Goal: Task Accomplishment & Management: Manage account settings

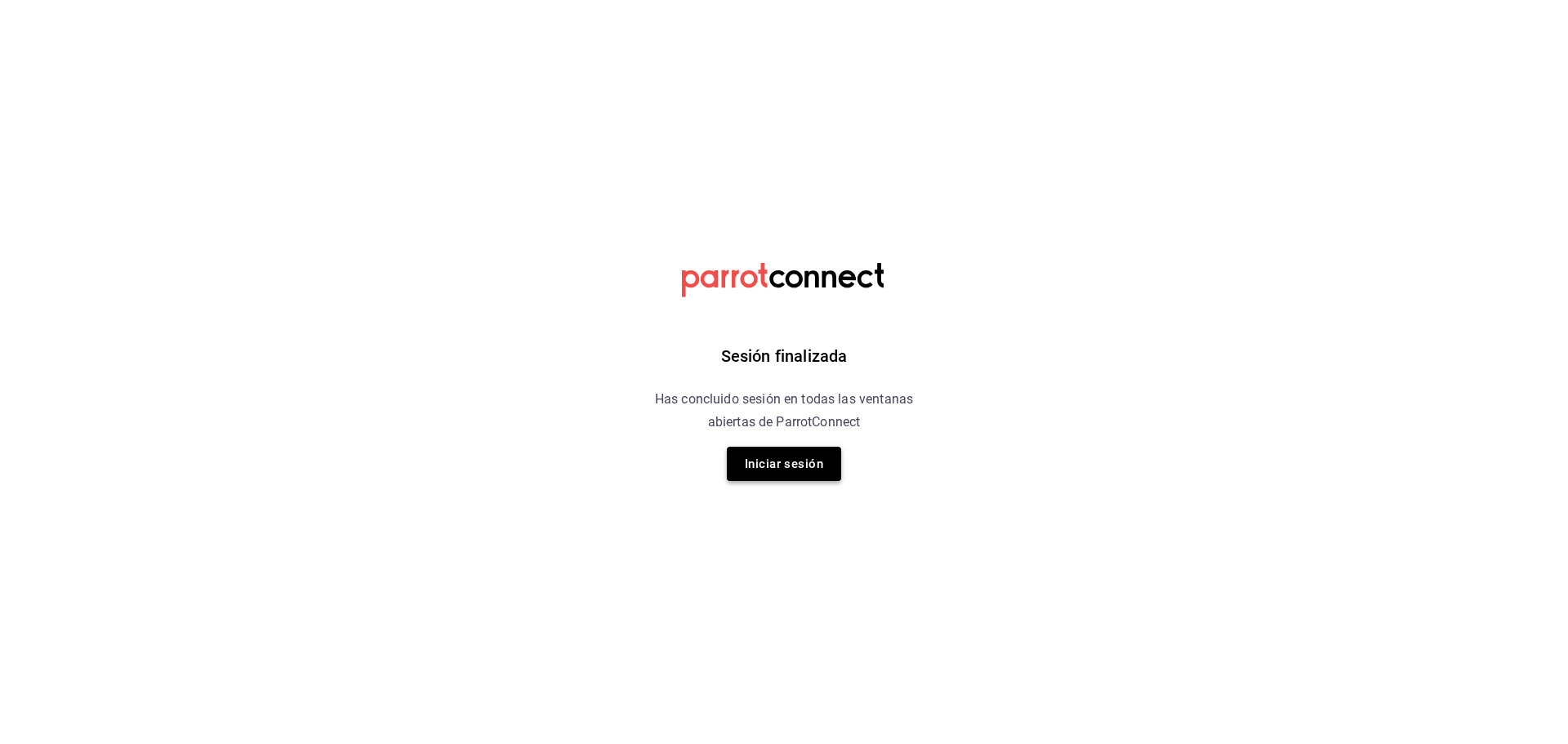
click at [756, 451] on button "Iniciar sesión" at bounding box center [784, 464] width 114 height 35
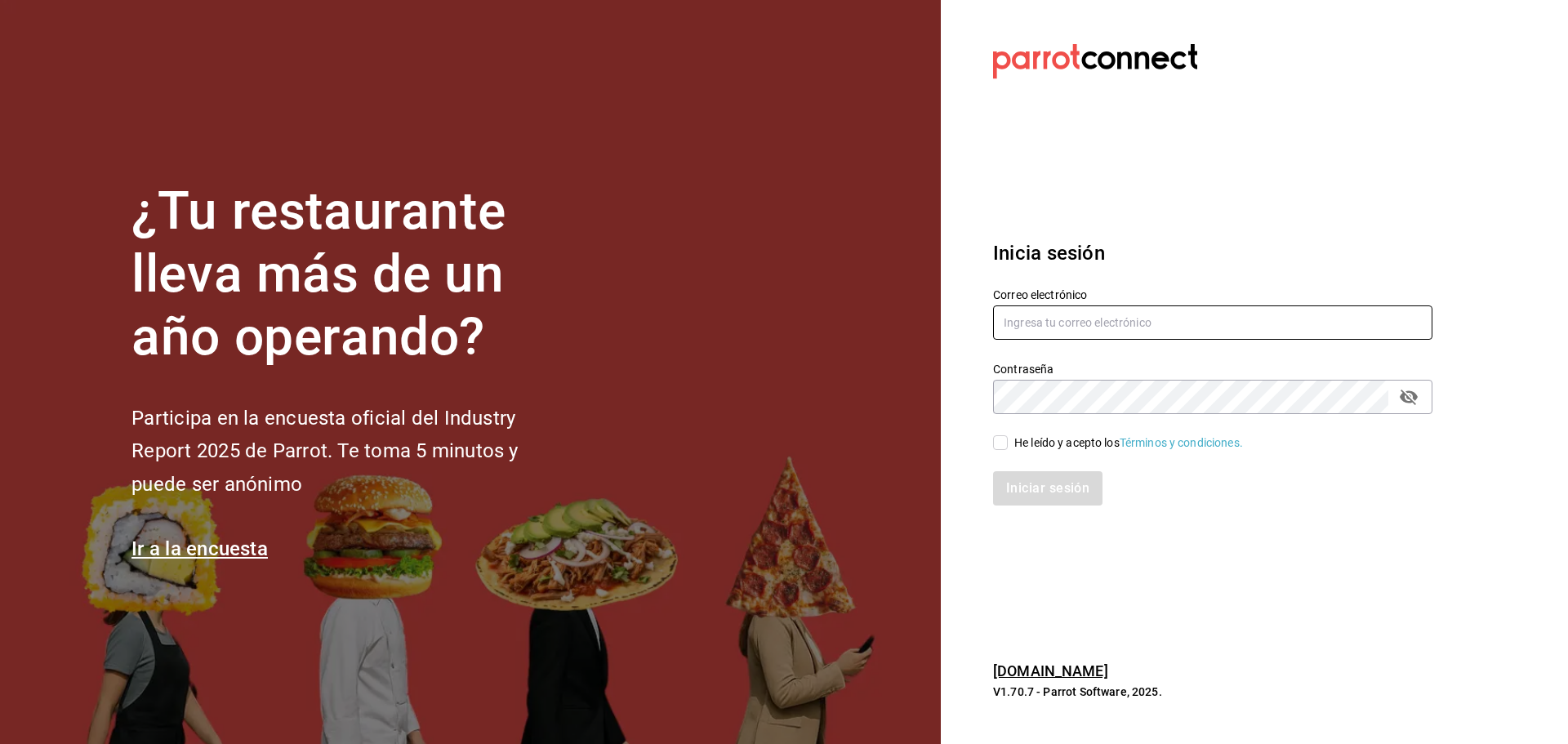
type input "brandon0095@gmail.com"
click at [1000, 438] on input "He leído y acepto los Términos y condiciones." at bounding box center [1001, 442] width 15 height 15
checkbox input "true"
click at [1034, 488] on button "Iniciar sesión" at bounding box center [1048, 488] width 111 height 35
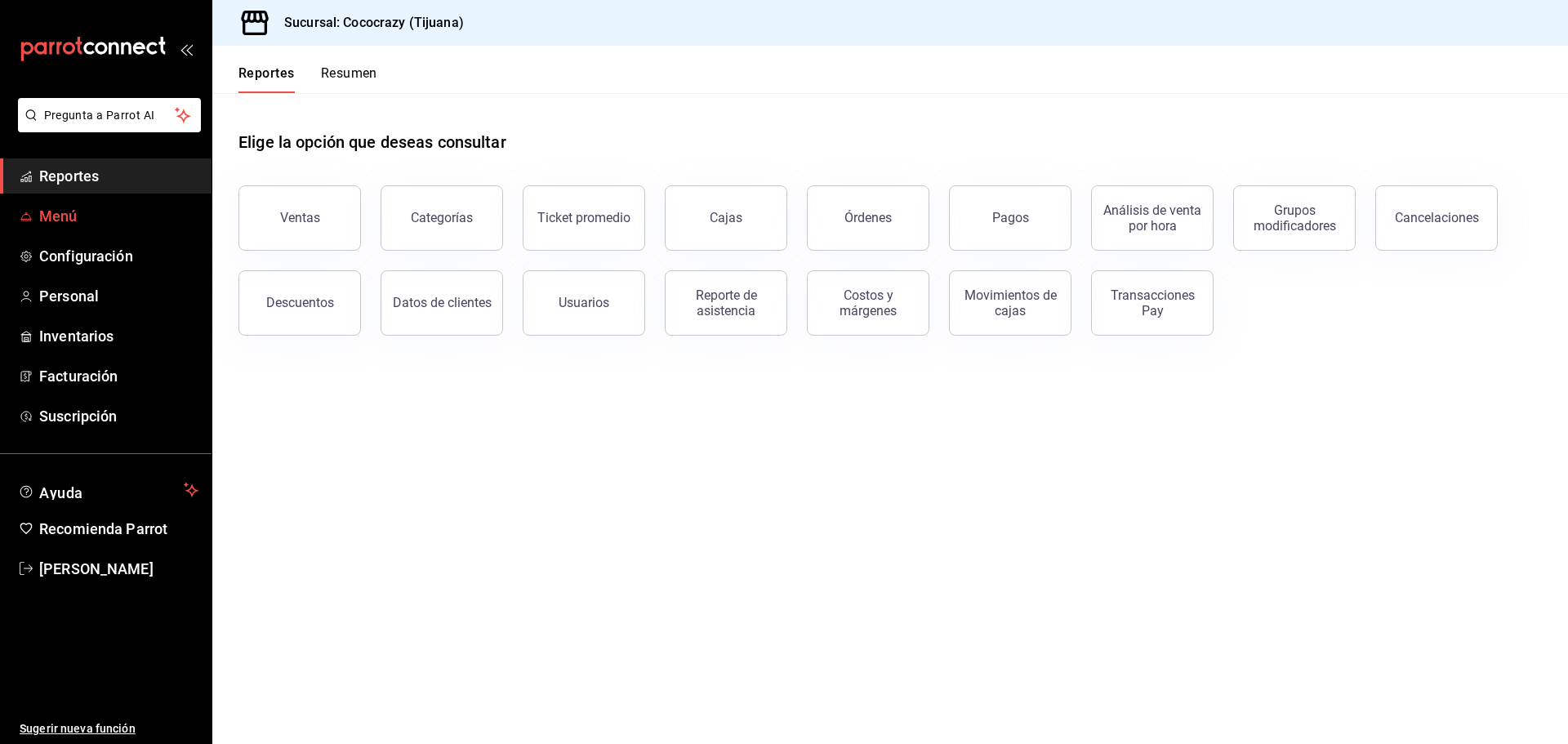
click at [111, 215] on span "Menú" at bounding box center [119, 215] width 160 height 22
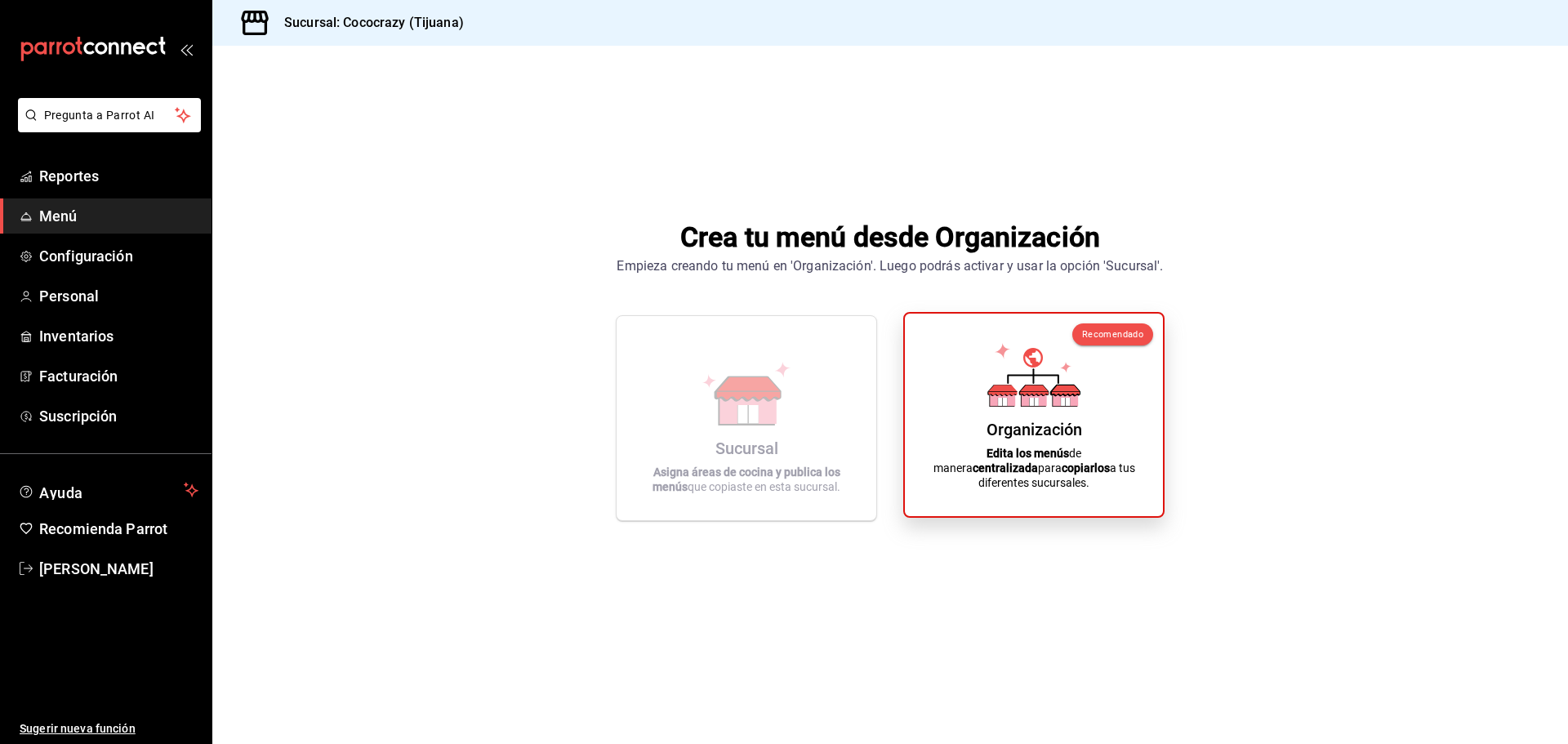
click at [959, 456] on div "Organización Edita los menús de manera centralizada para copiarlos a tus difere…" at bounding box center [1034, 414] width 219 height 177
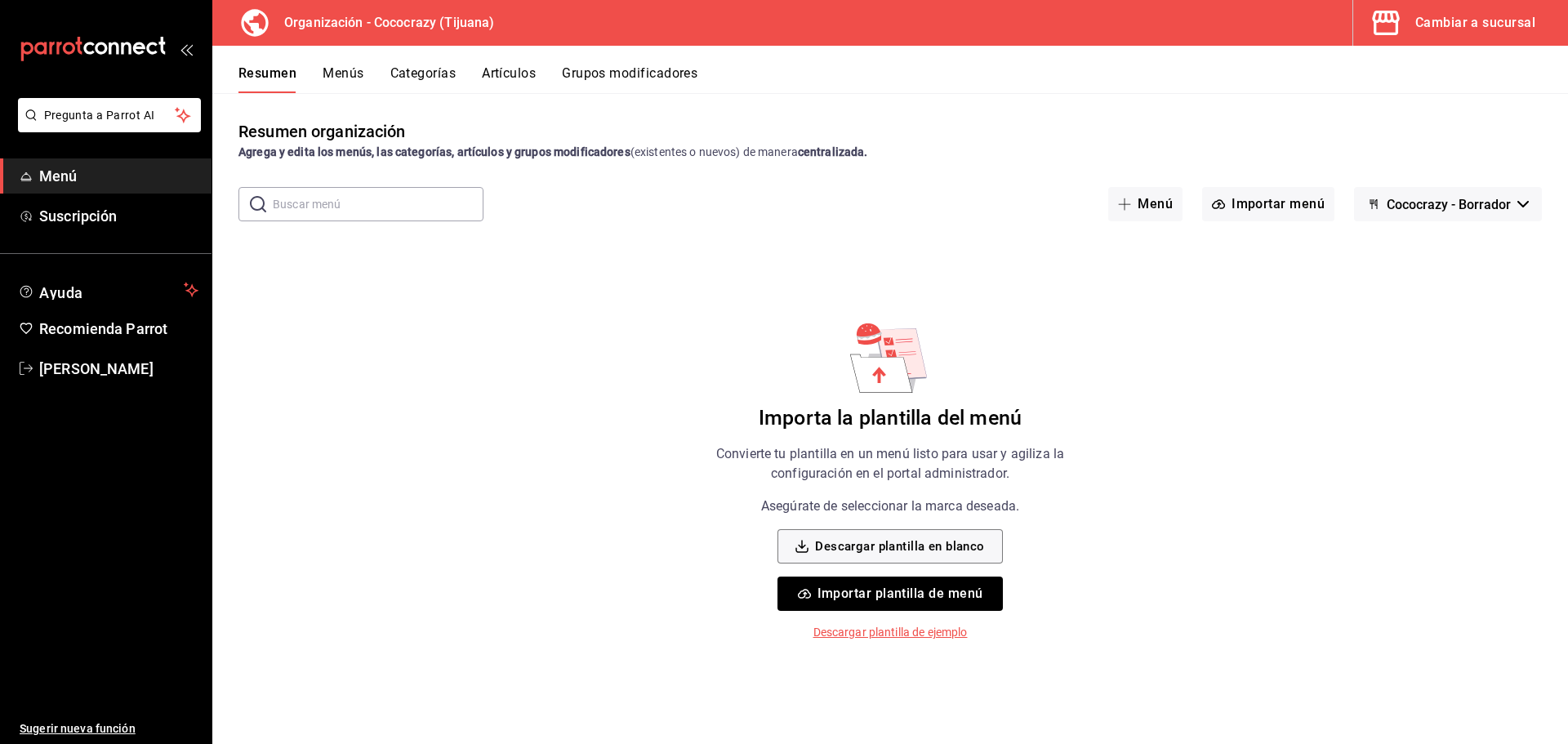
click at [920, 601] on button "Importar plantilla de menú" at bounding box center [890, 594] width 224 height 35
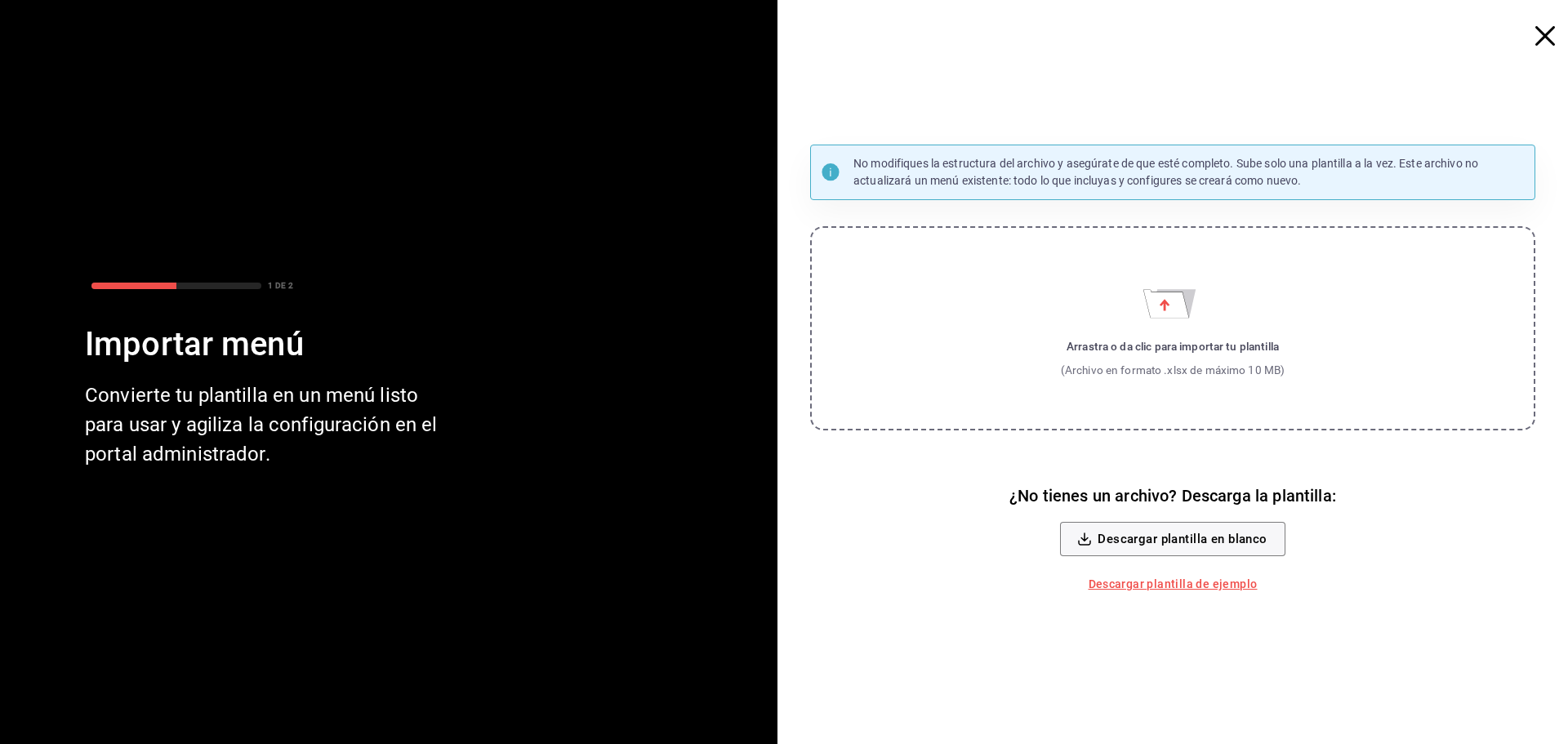
click at [1099, 363] on div "(Archivo en formato .xlsx de máximo 10 MB)" at bounding box center [1173, 370] width 224 height 16
click at [0, 0] on input "Arrastra o da clic para importar tu plantilla (Archivo en formato .xlsx de máxi…" at bounding box center [0, 0] width 0 height 0
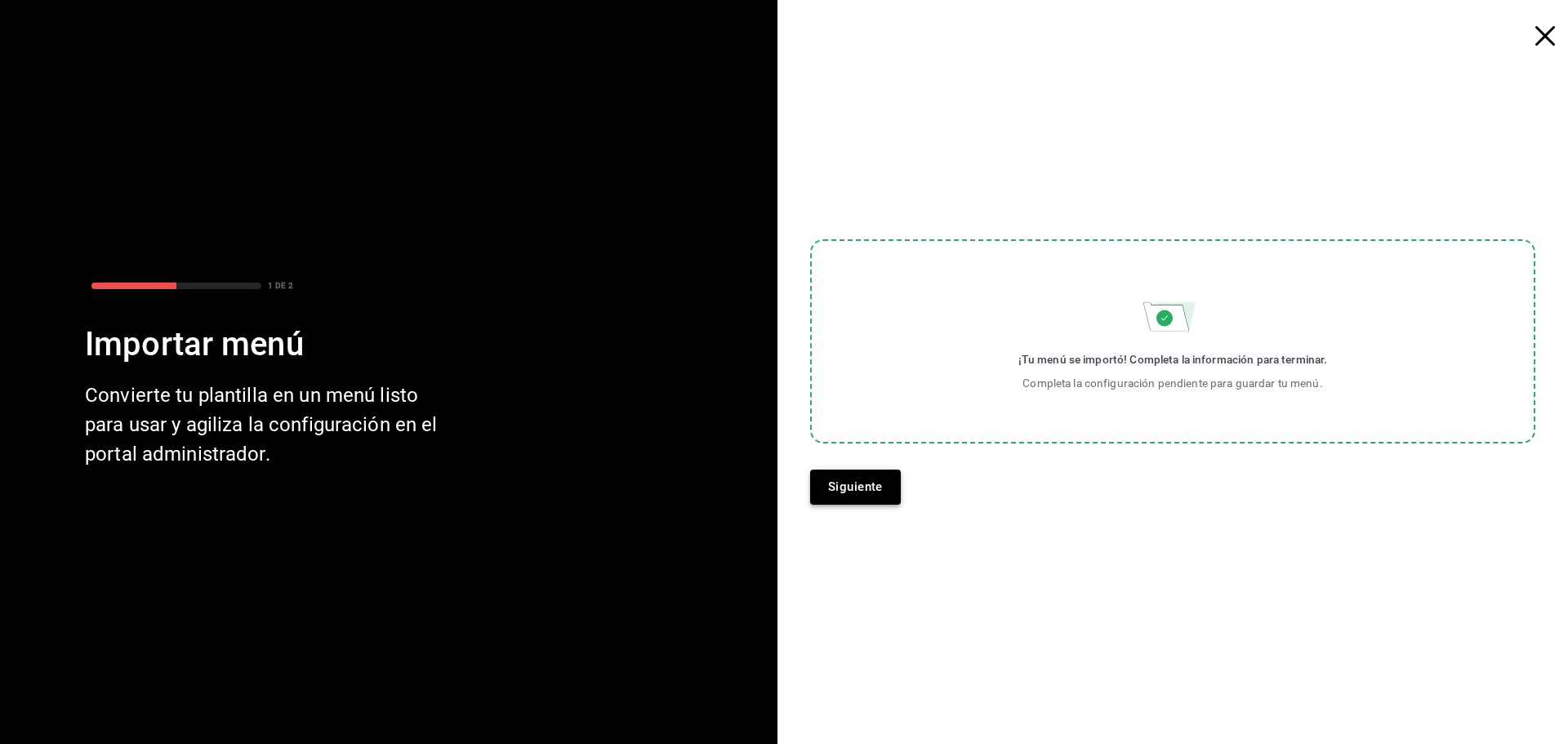
click at [860, 475] on button "Siguiente" at bounding box center [855, 487] width 90 height 35
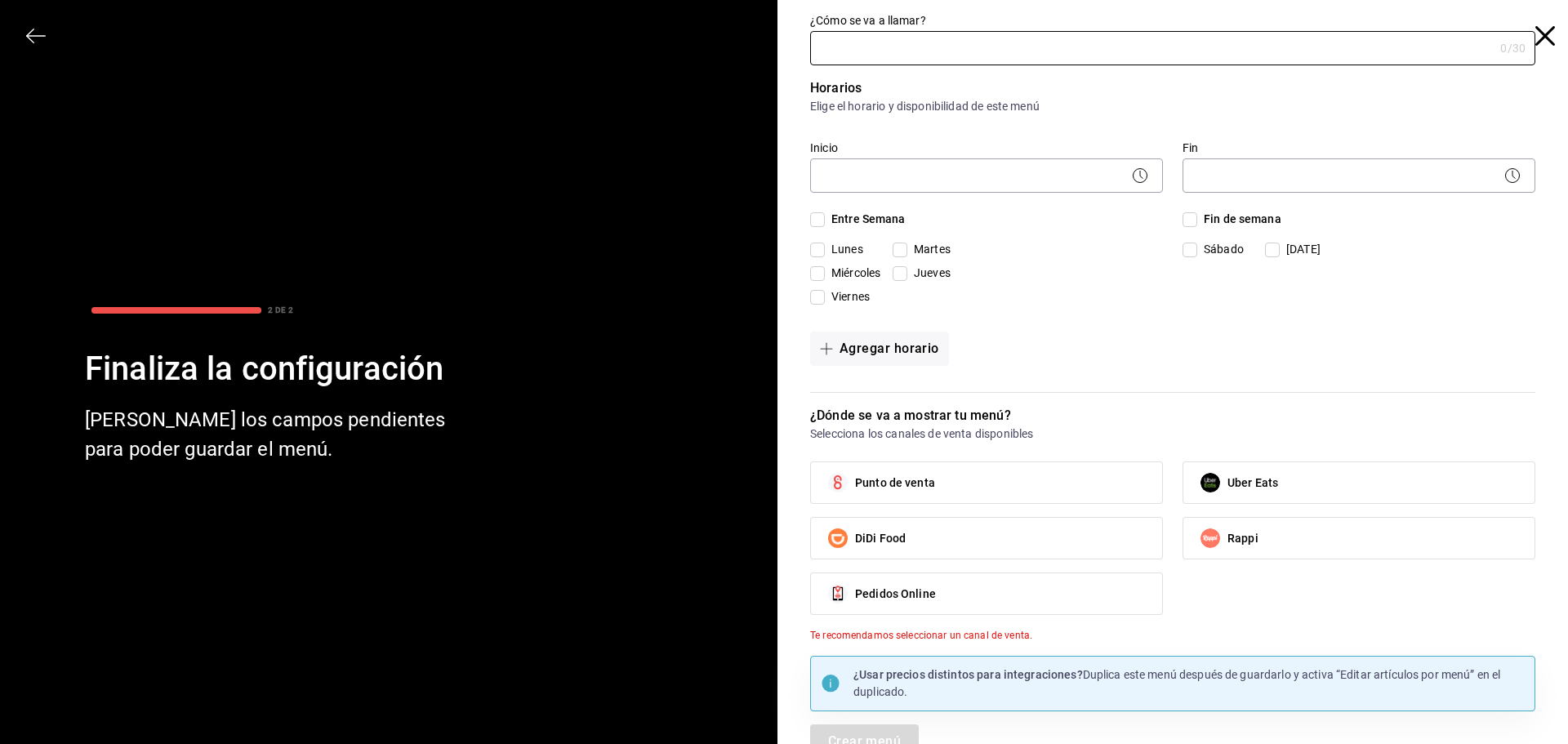
click at [873, 494] on label "Punto de venta" at bounding box center [986, 483] width 351 height 41
click at [855, 494] on input "Punto de venta" at bounding box center [838, 483] width 35 height 35
checkbox input "true"
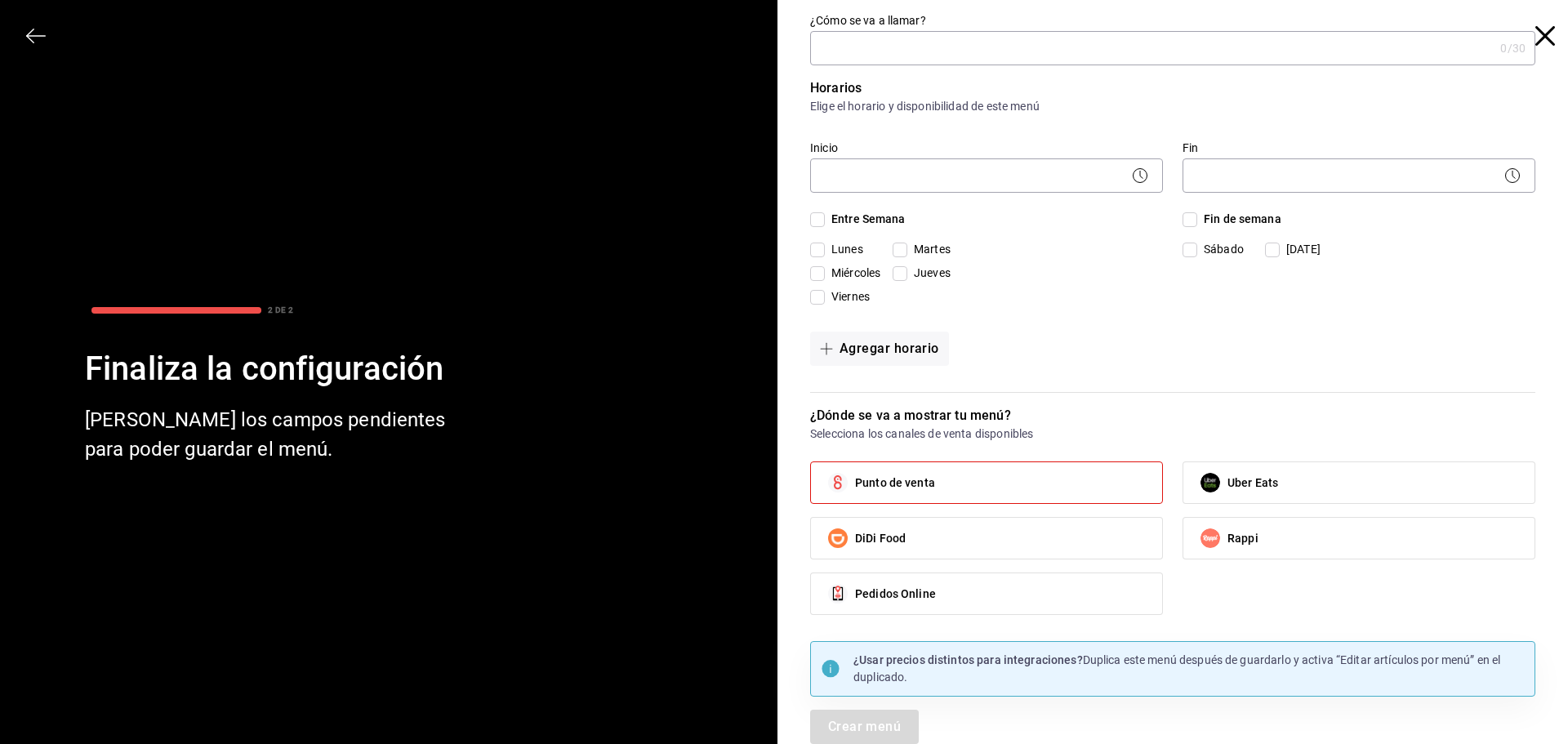
click at [891, 591] on span "Pedidos Online" at bounding box center [895, 594] width 81 height 17
click at [855, 591] on input "Pedidos Online" at bounding box center [838, 594] width 35 height 35
checkbox input "true"
click at [810, 222] on input "Entre Semana" at bounding box center [817, 220] width 15 height 15
checkbox input "true"
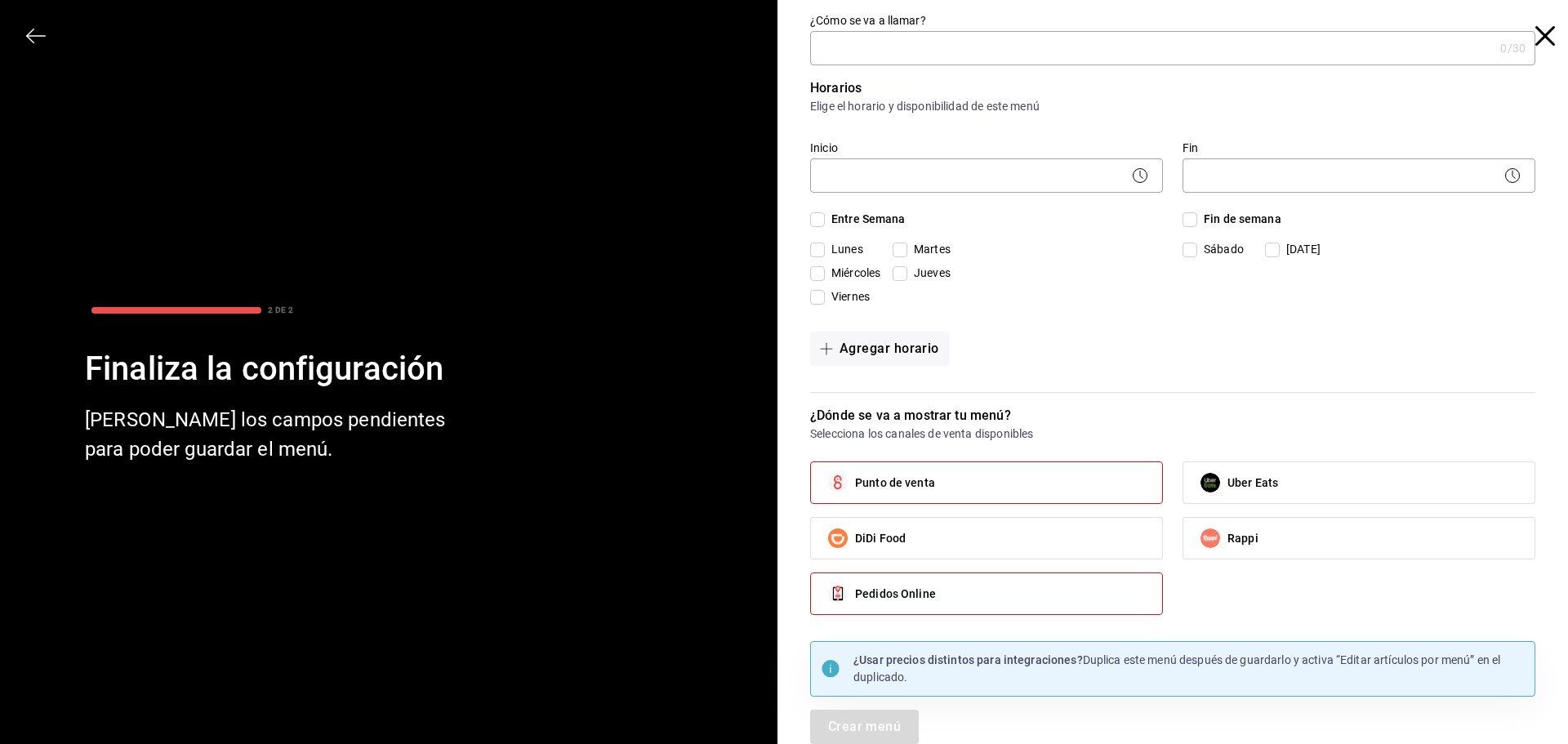
checkbox input "true"
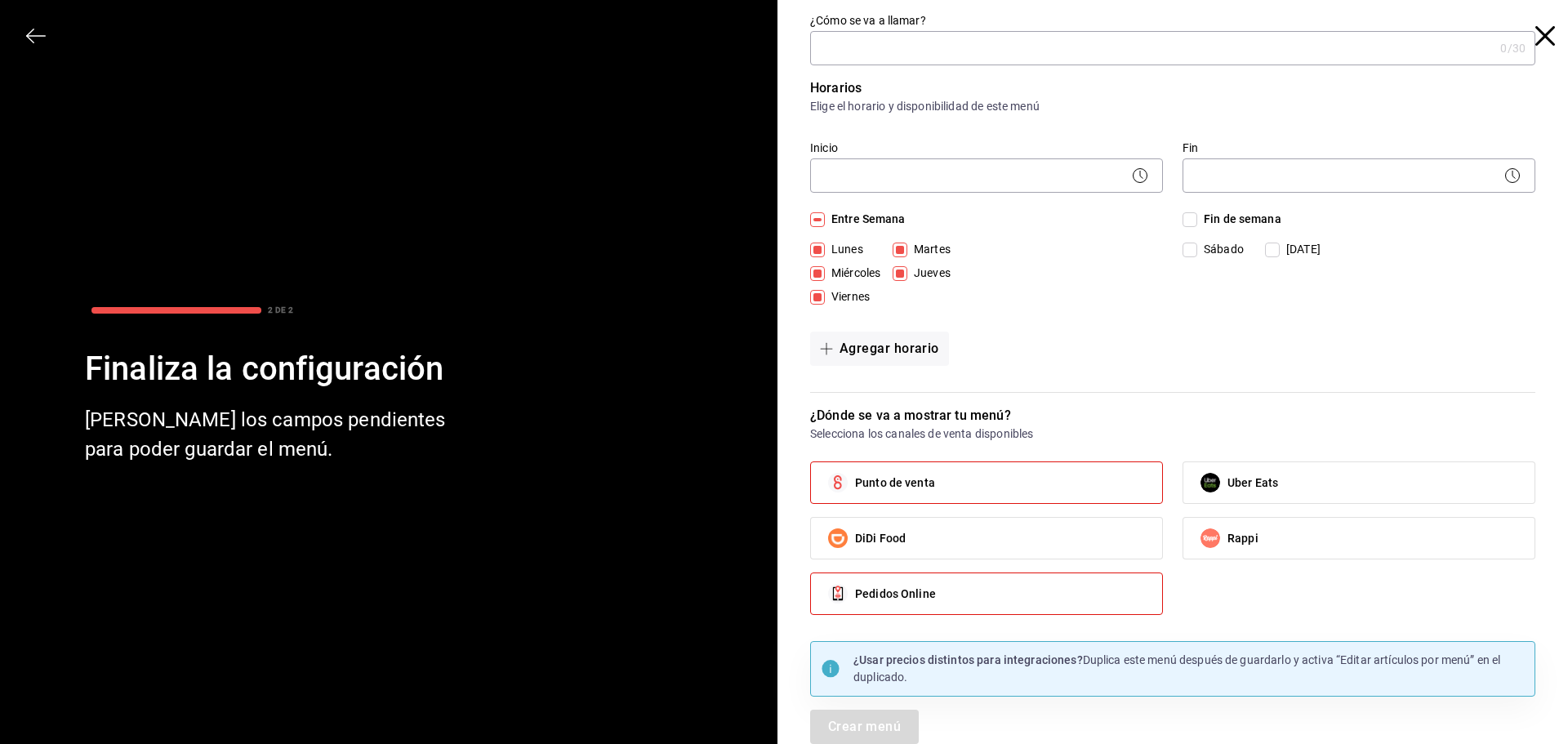
click at [1182, 217] on input "Fin de semana" at bounding box center [1190, 220] width 15 height 15
checkbox input "true"
click at [925, 169] on body "Pregunta a Parrot AI Menú Suscripción Ayuda Recomienda Parrot Brandon Guzman Su…" at bounding box center [784, 372] width 1568 height 744
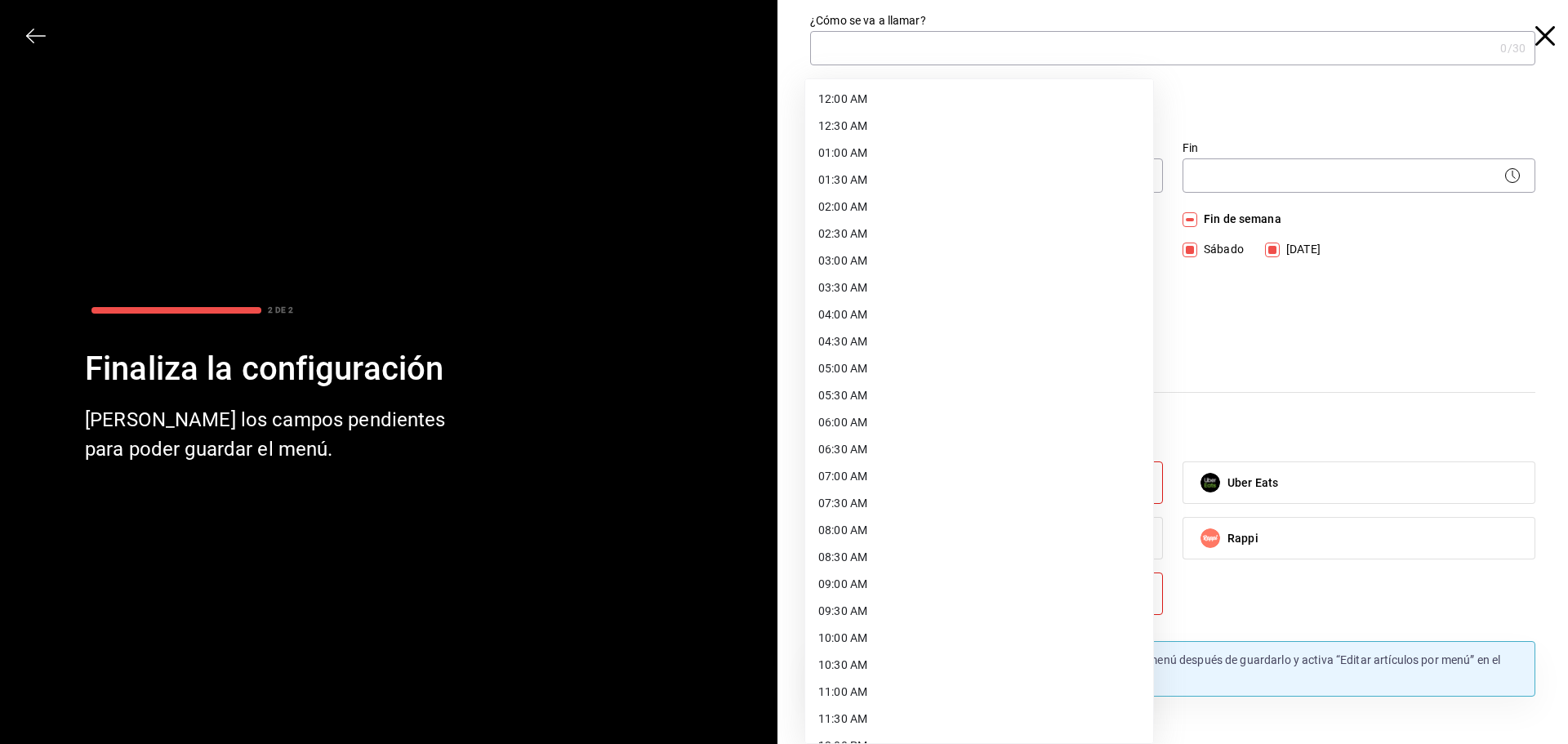
click at [1258, 352] on div at bounding box center [784, 372] width 1568 height 744
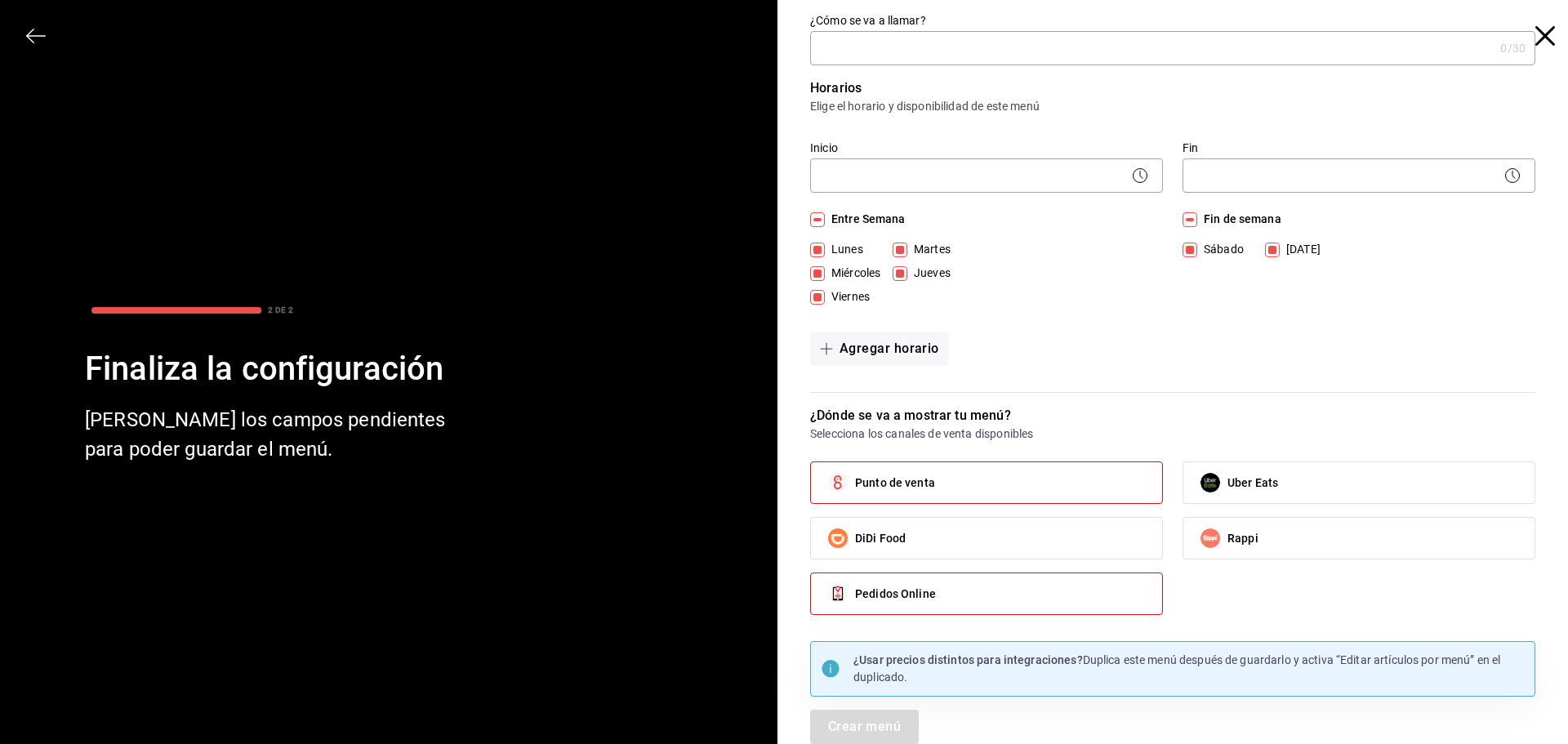
click at [946, 590] on label "Pedidos Online" at bounding box center [986, 594] width 351 height 41
click at [855, 590] on input "Pedidos Online" at bounding box center [838, 594] width 35 height 35
checkbox input "false"
click at [865, 65] on div "¿Cómo se va a llamar? 0 /30 ¿Cómo se va a llamar? Horarios Elige el horario y d…" at bounding box center [1173, 378] width 725 height 731
click at [870, 53] on input "¿Cómo se va a llamar?" at bounding box center [1151, 49] width 683 height 33
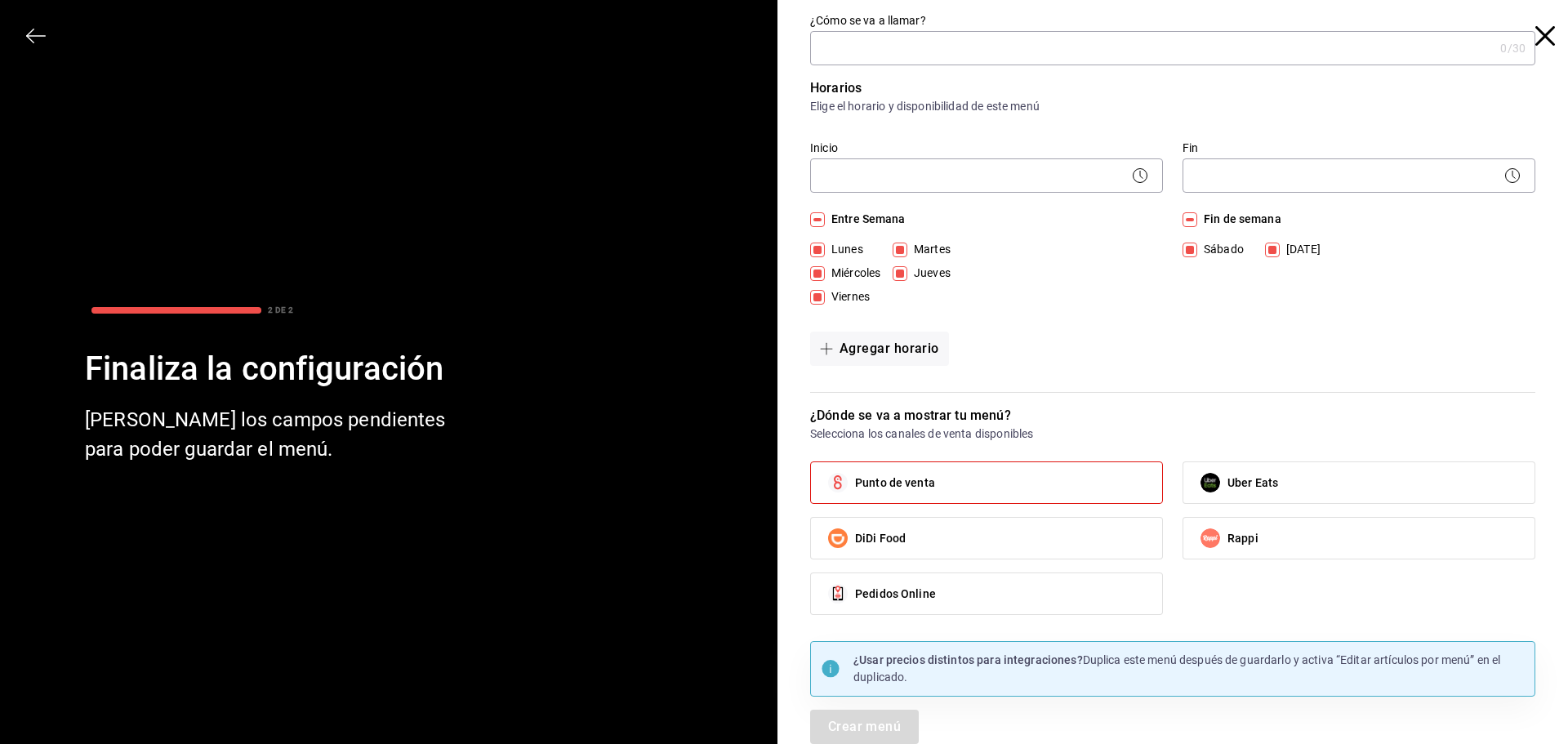
click at [861, 57] on input "¿Cómo se va a llamar?" at bounding box center [1151, 49] width 683 height 33
type input "Local"
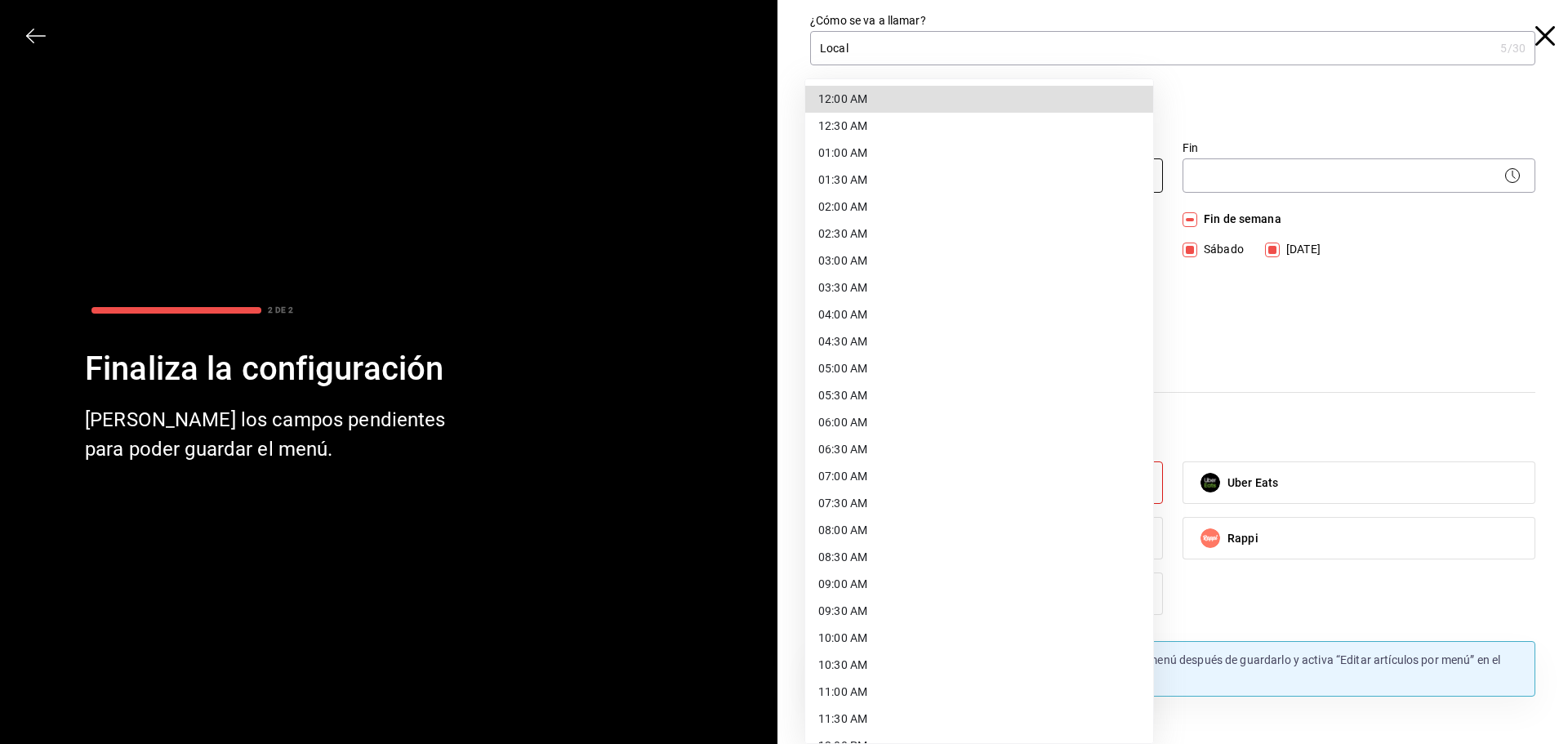
click at [890, 181] on body "Pregunta a Parrot AI Menú Suscripción Ayuda Recomienda Parrot Brandon Guzman Su…" at bounding box center [784, 372] width 1568 height 744
click at [834, 91] on li "12:00 AM" at bounding box center [978, 99] width 348 height 27
type input "00:00"
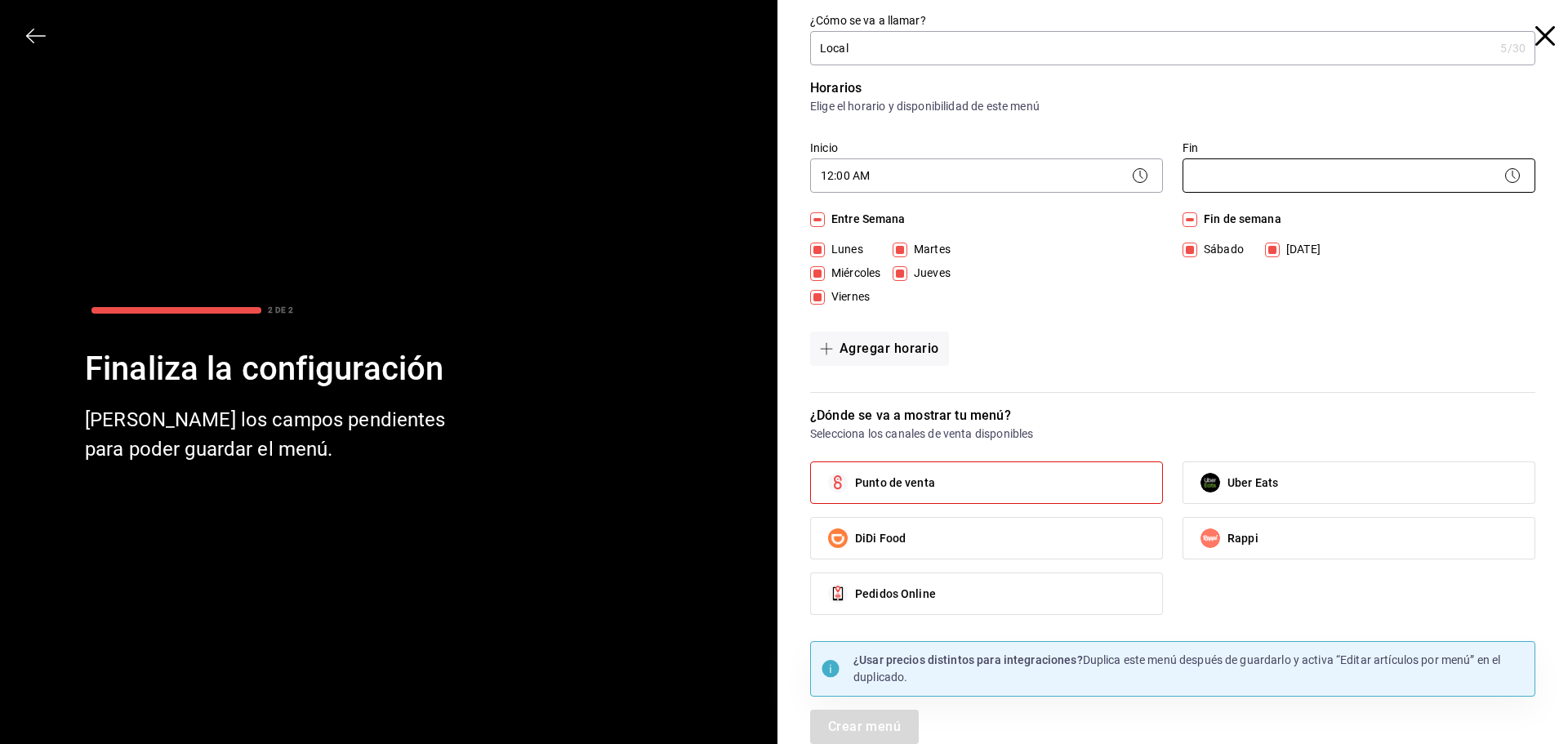
click at [1225, 181] on body "Pregunta a Parrot AI Menú Suscripción Ayuda Recomienda Parrot Brandon Guzman Su…" at bounding box center [784, 372] width 1568 height 744
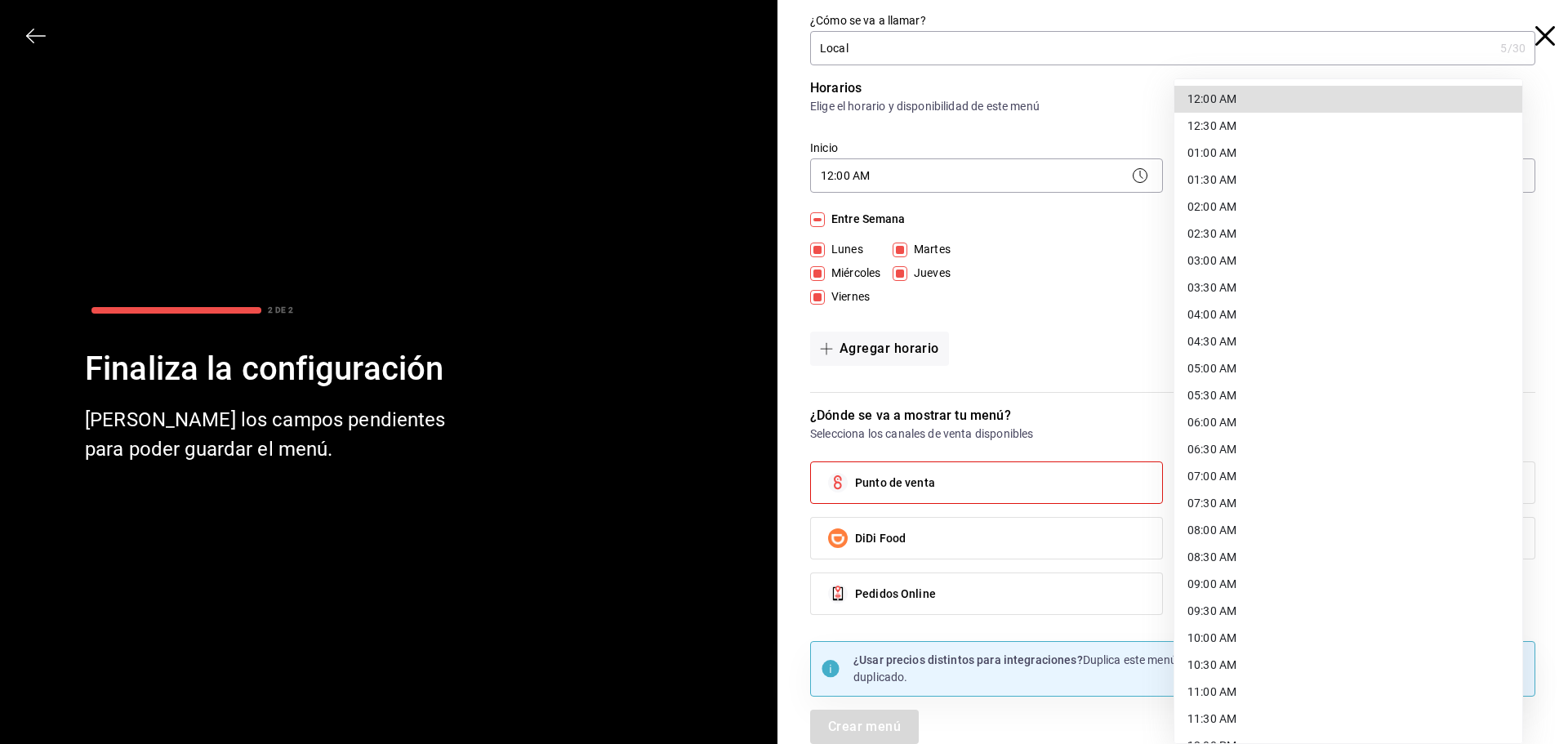
scroll to position [669, 0]
click at [1238, 721] on li "23:59 PM" at bounding box center [1348, 723] width 348 height 27
type input "23:59"
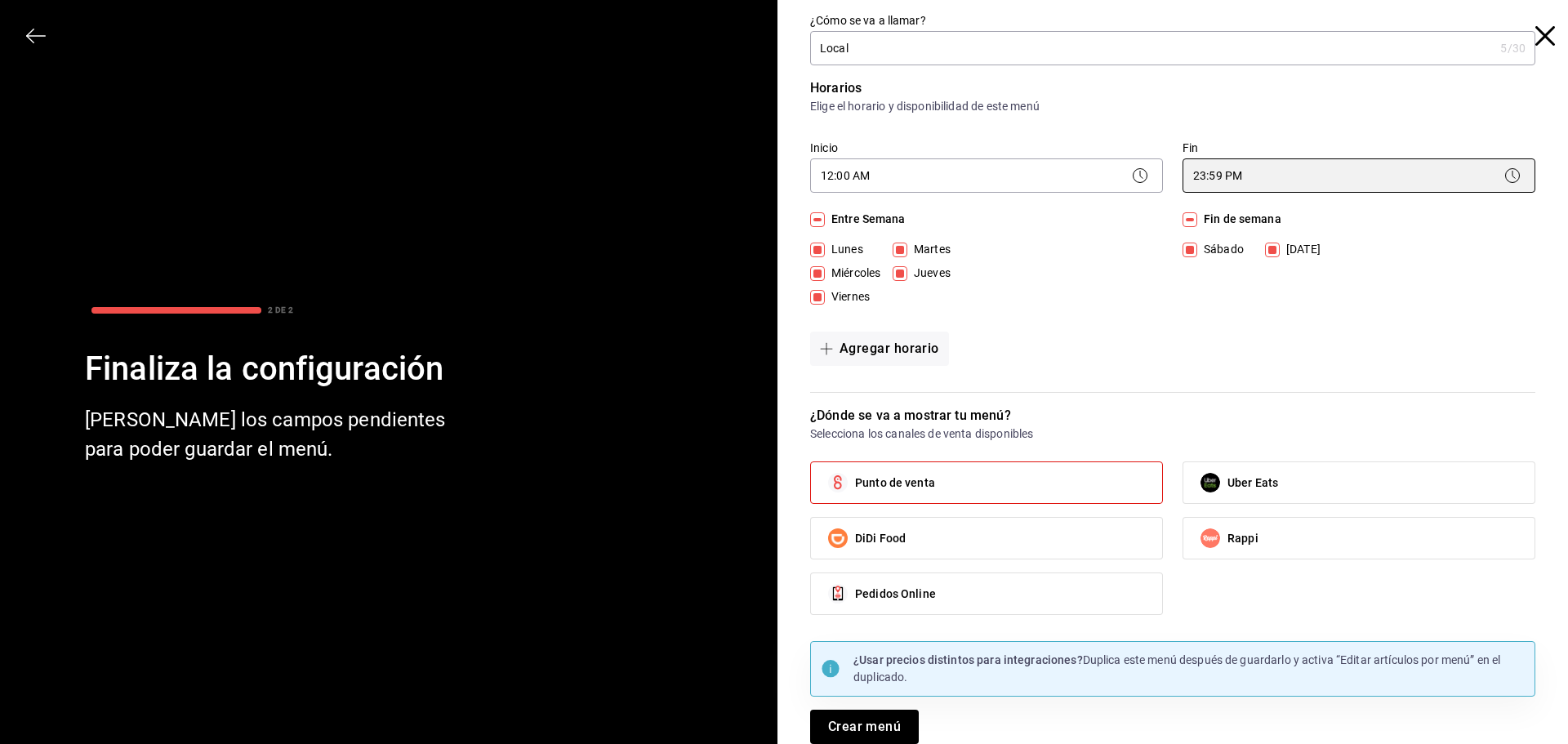
scroll to position [13, 0]
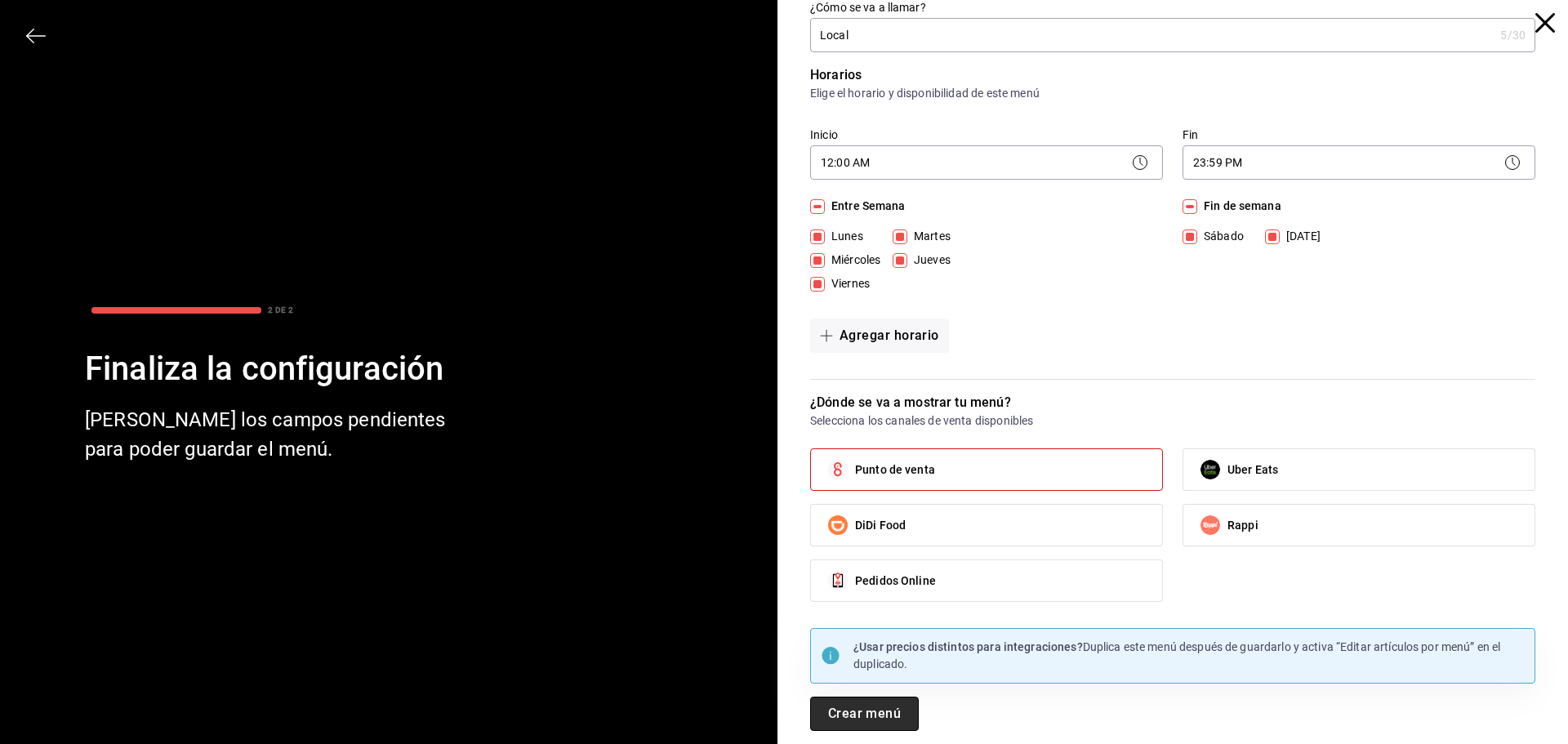
click at [863, 713] on button "Crear menú" at bounding box center [864, 714] width 109 height 35
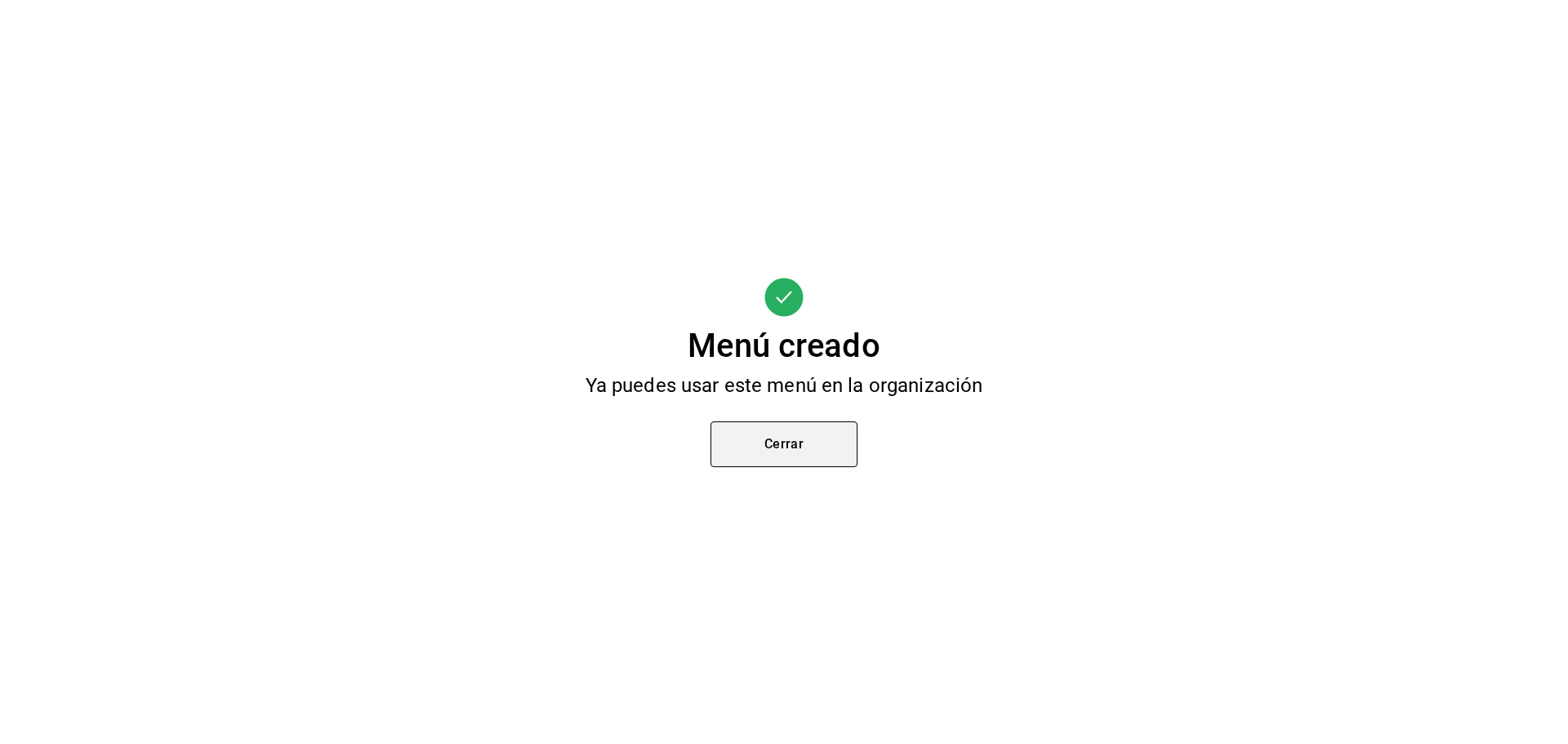
click at [809, 442] on button "Cerrar" at bounding box center [784, 444] width 147 height 46
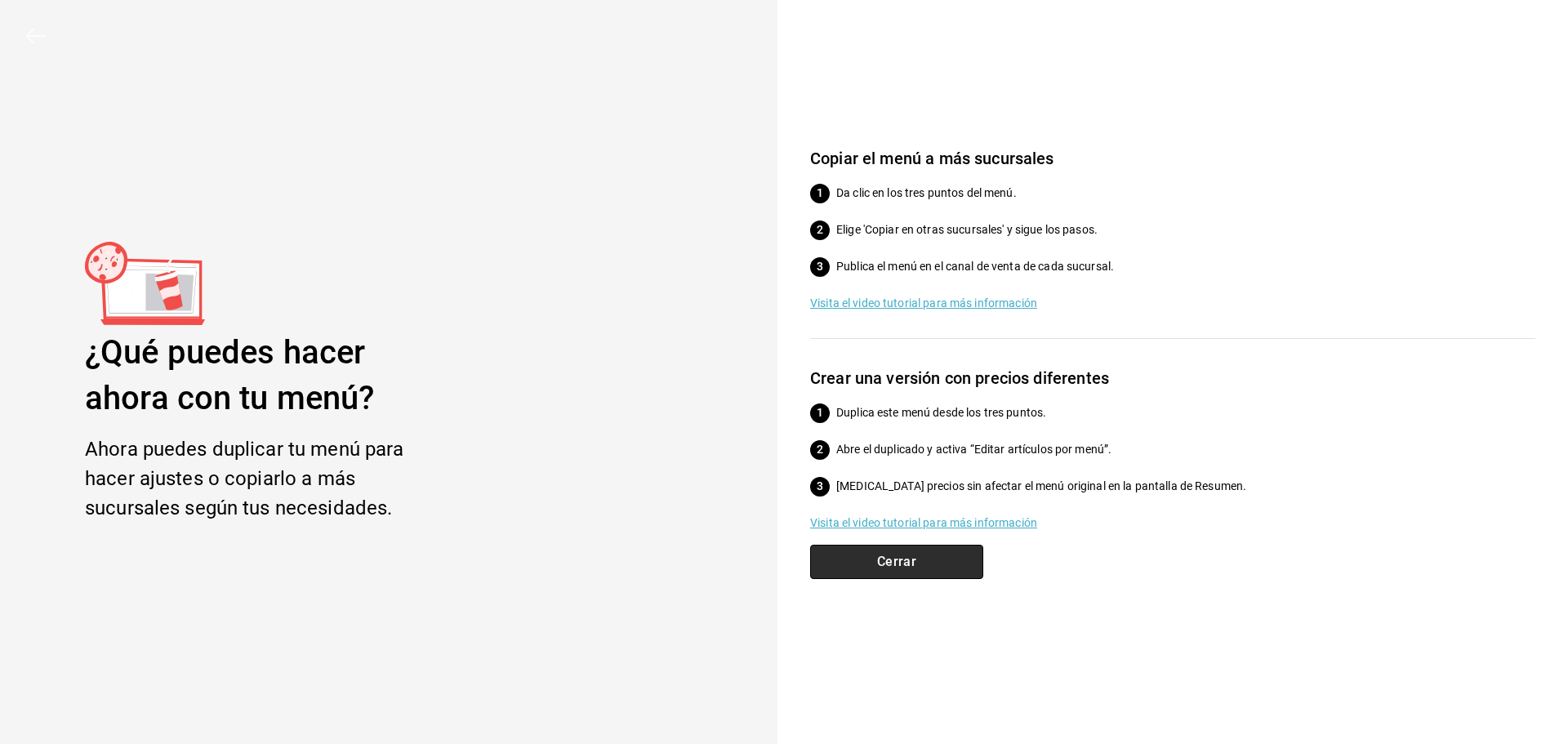
click at [908, 561] on button "Cerrar" at bounding box center [896, 561] width 173 height 35
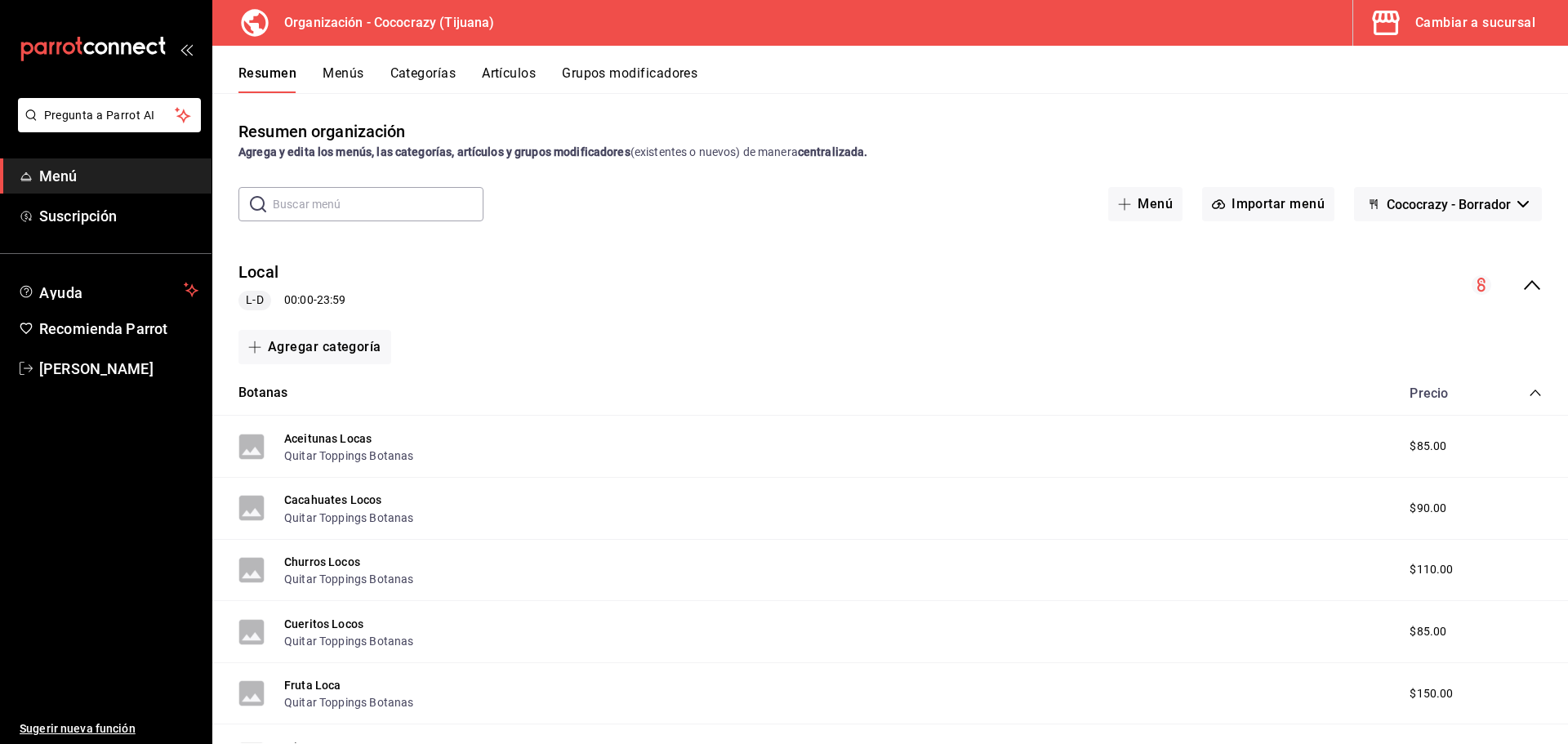
click at [349, 80] on button "Menús" at bounding box center [343, 79] width 41 height 28
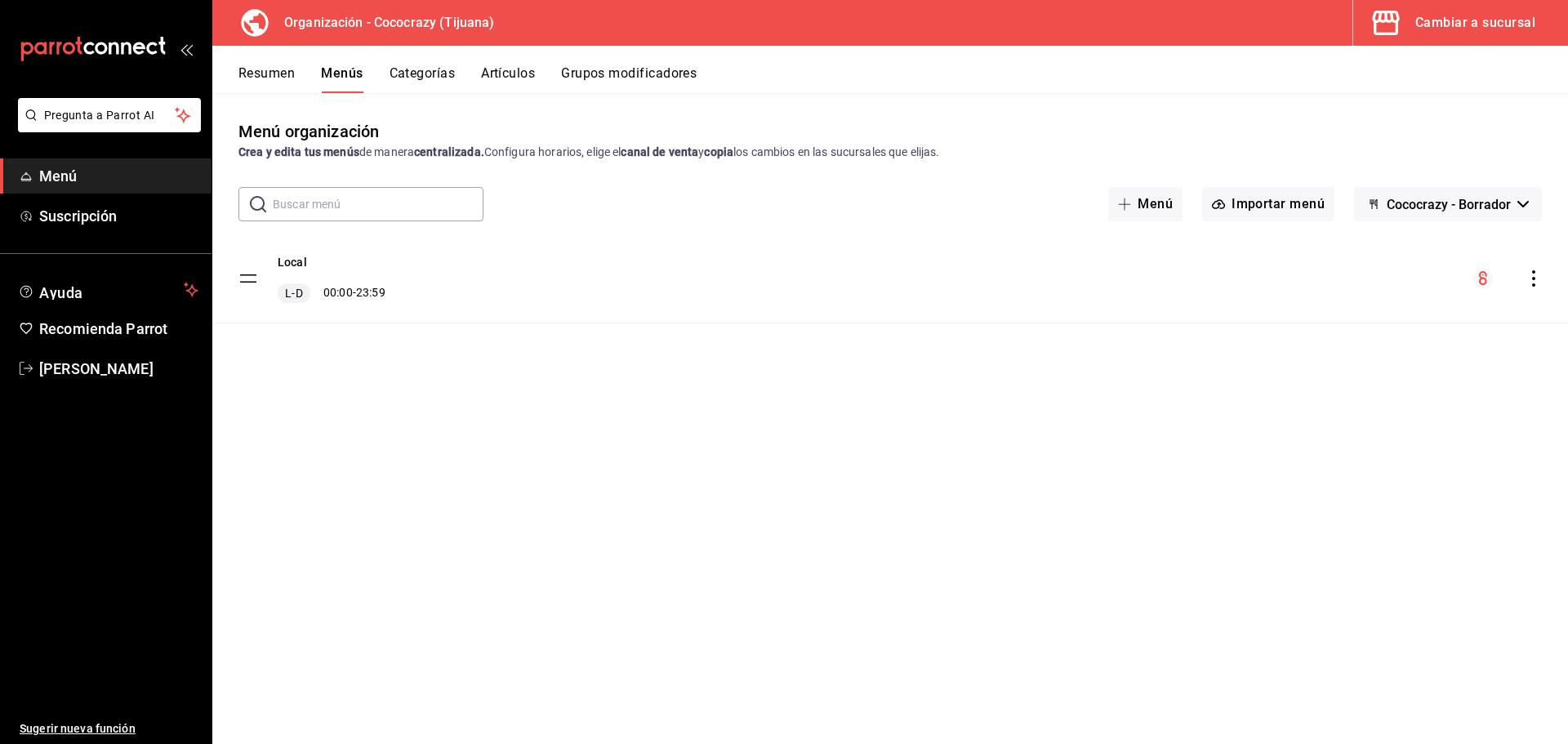
click at [433, 77] on button "Categorías" at bounding box center [423, 79] width 66 height 28
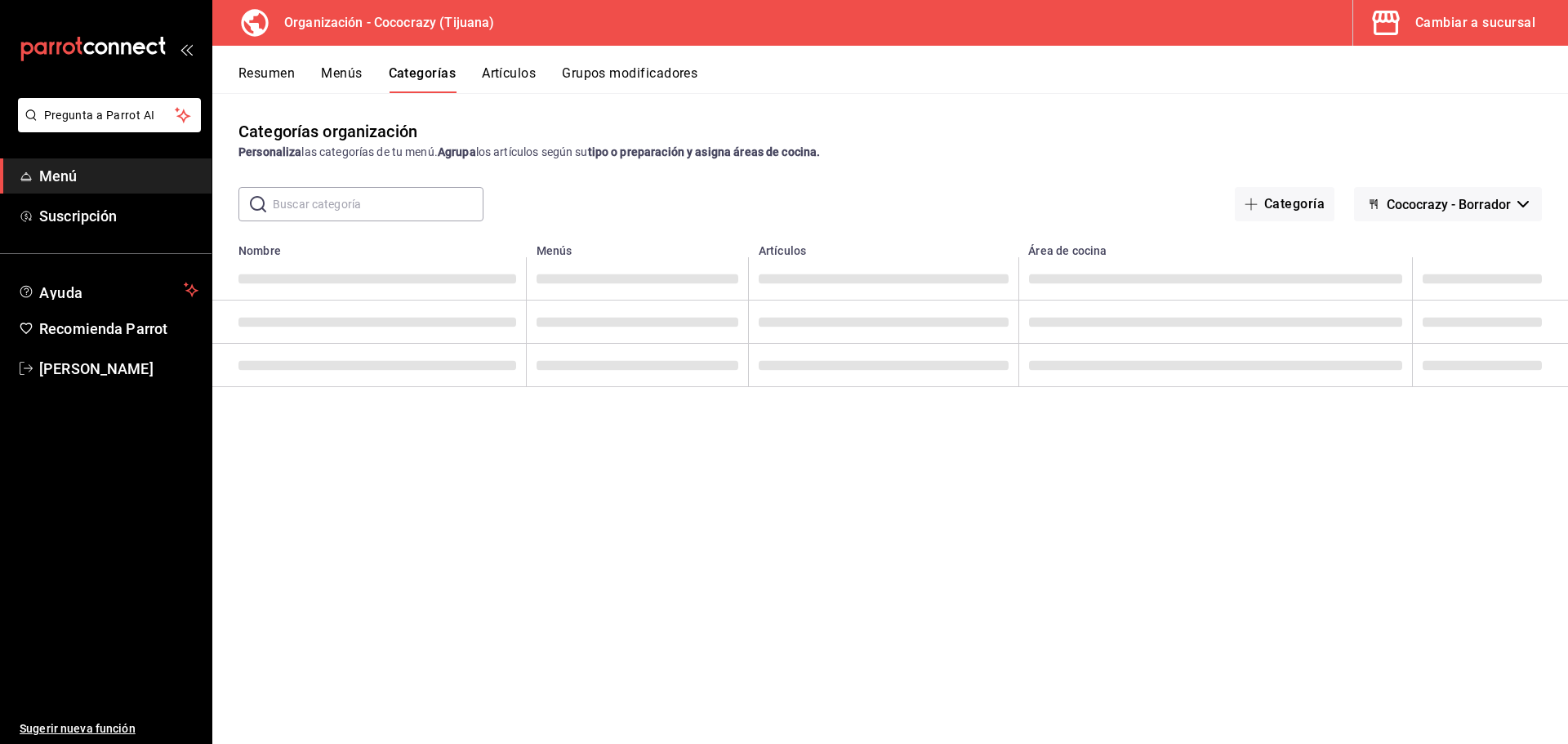
click at [108, 50] on icon "mailbox folders" at bounding box center [93, 49] width 147 height 25
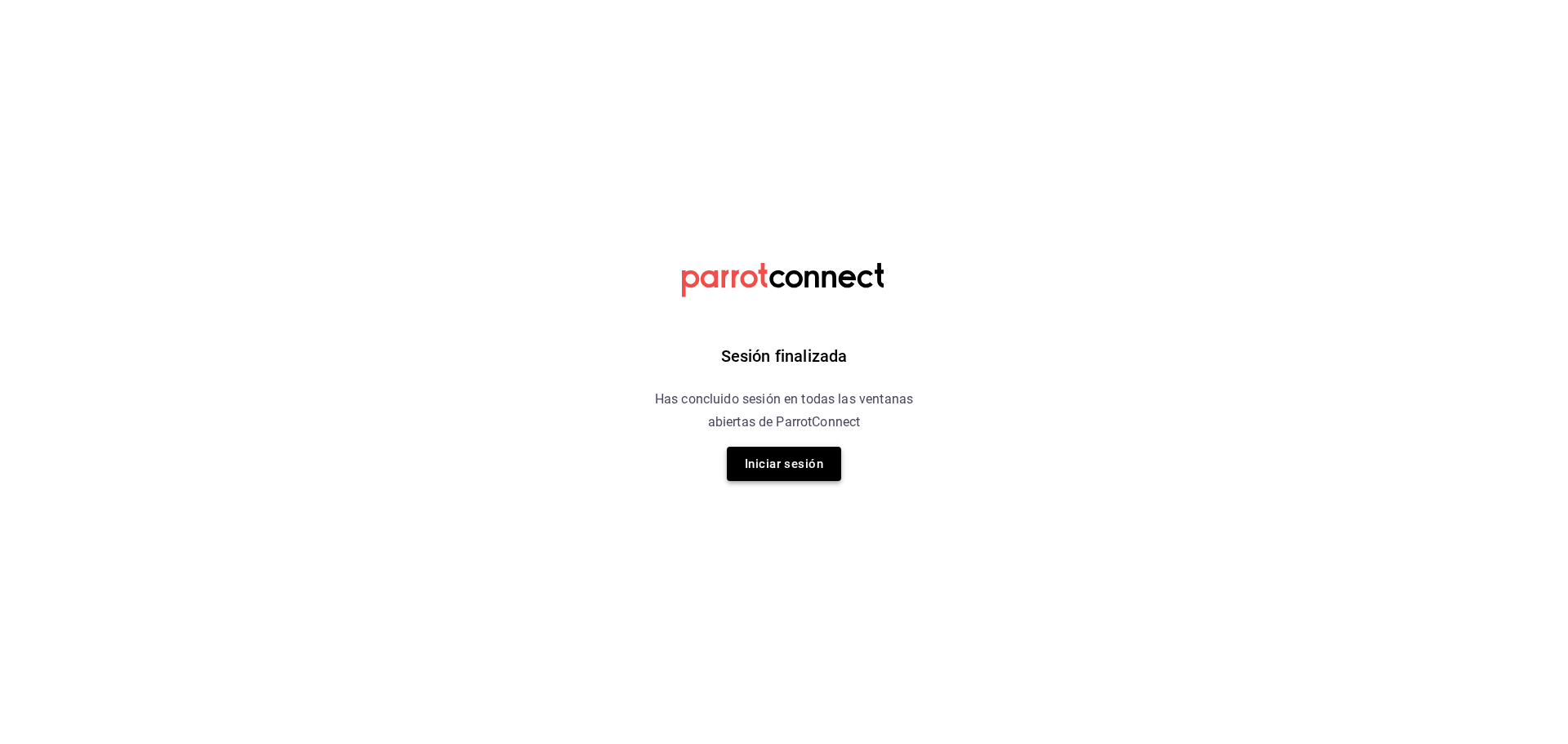
click at [788, 469] on button "Iniciar sesión" at bounding box center [784, 464] width 114 height 35
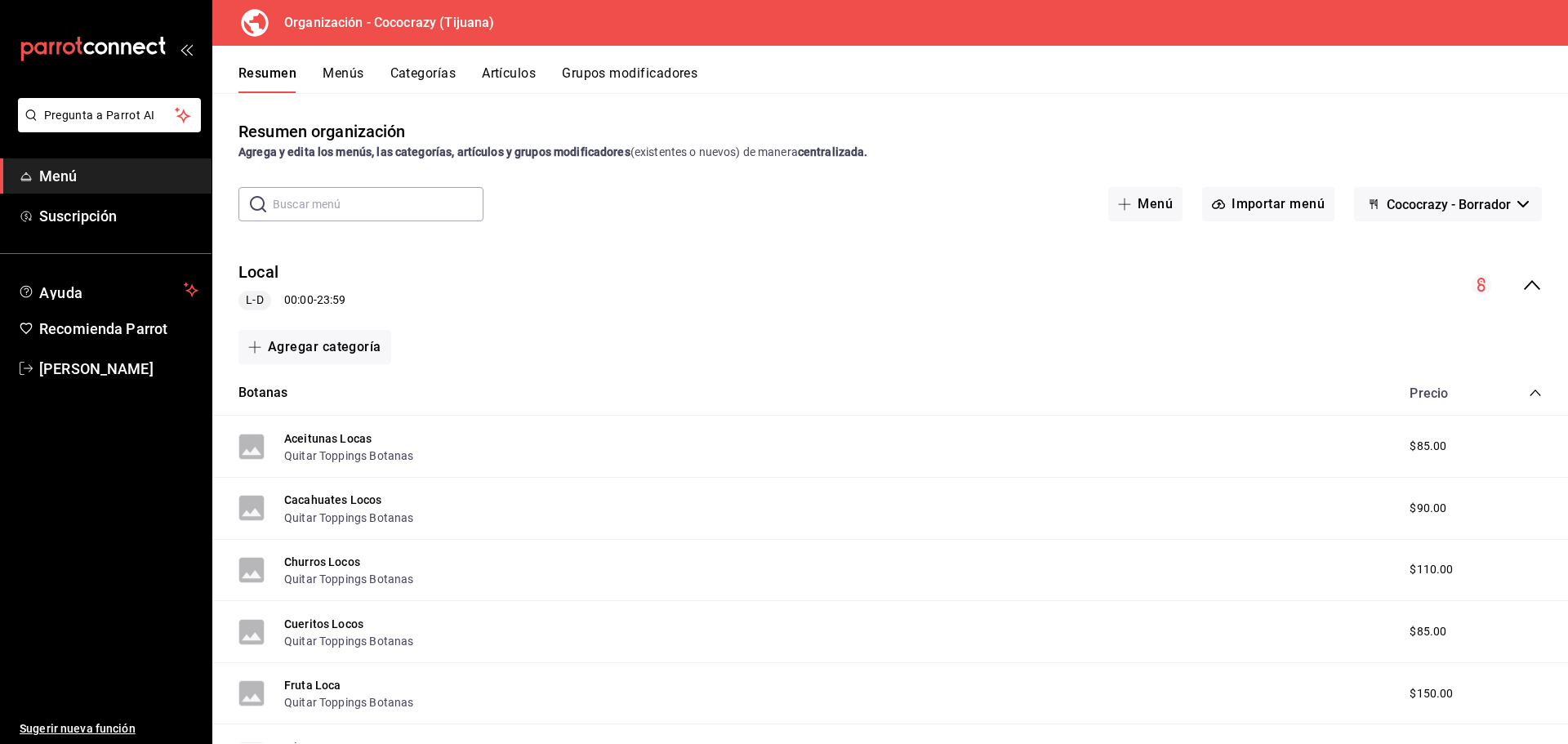
click at [180, 55] on icon "open_drawer_menu" at bounding box center [187, 49] width 13 height 13
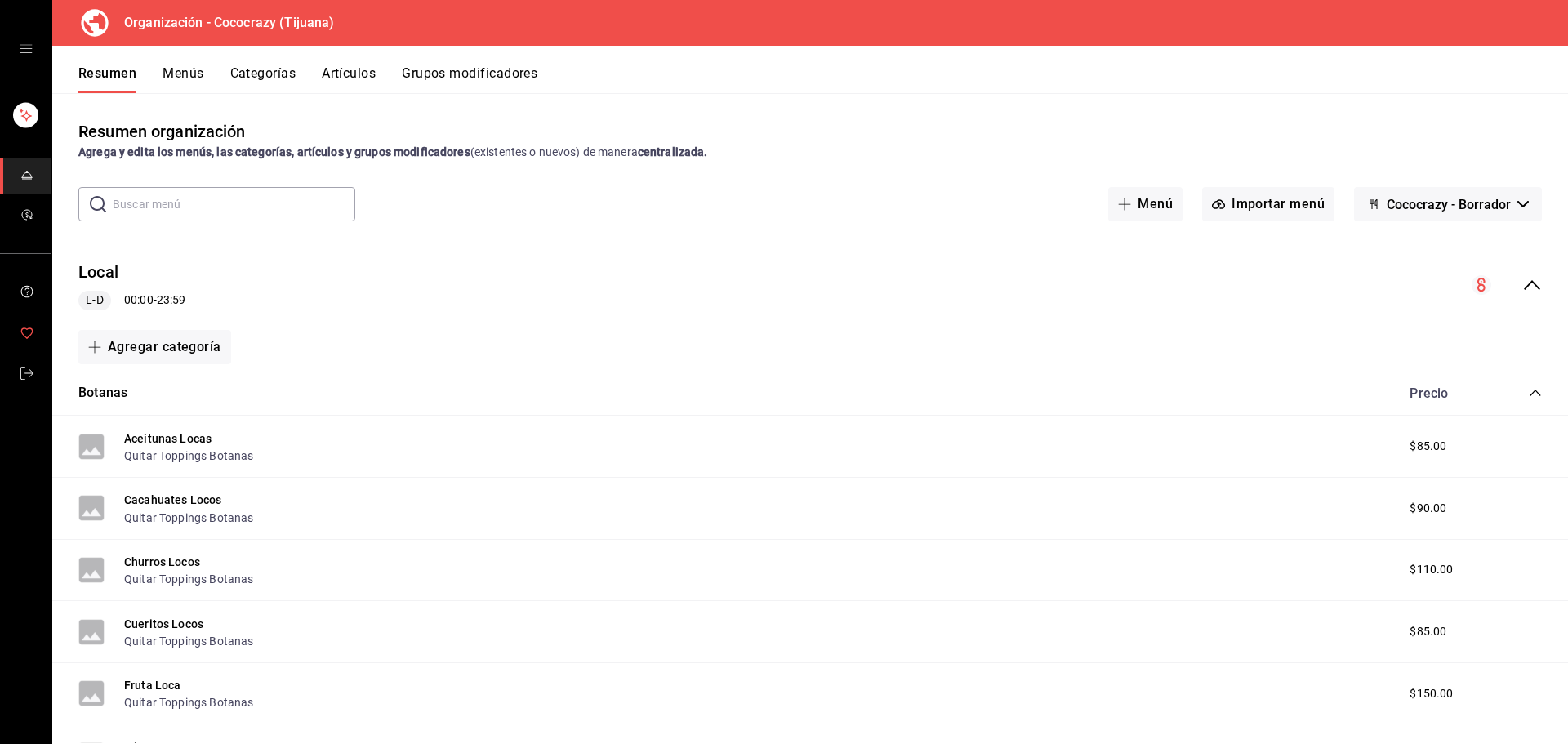
click at [26, 329] on icon "mailbox folders" at bounding box center [27, 333] width 13 height 13
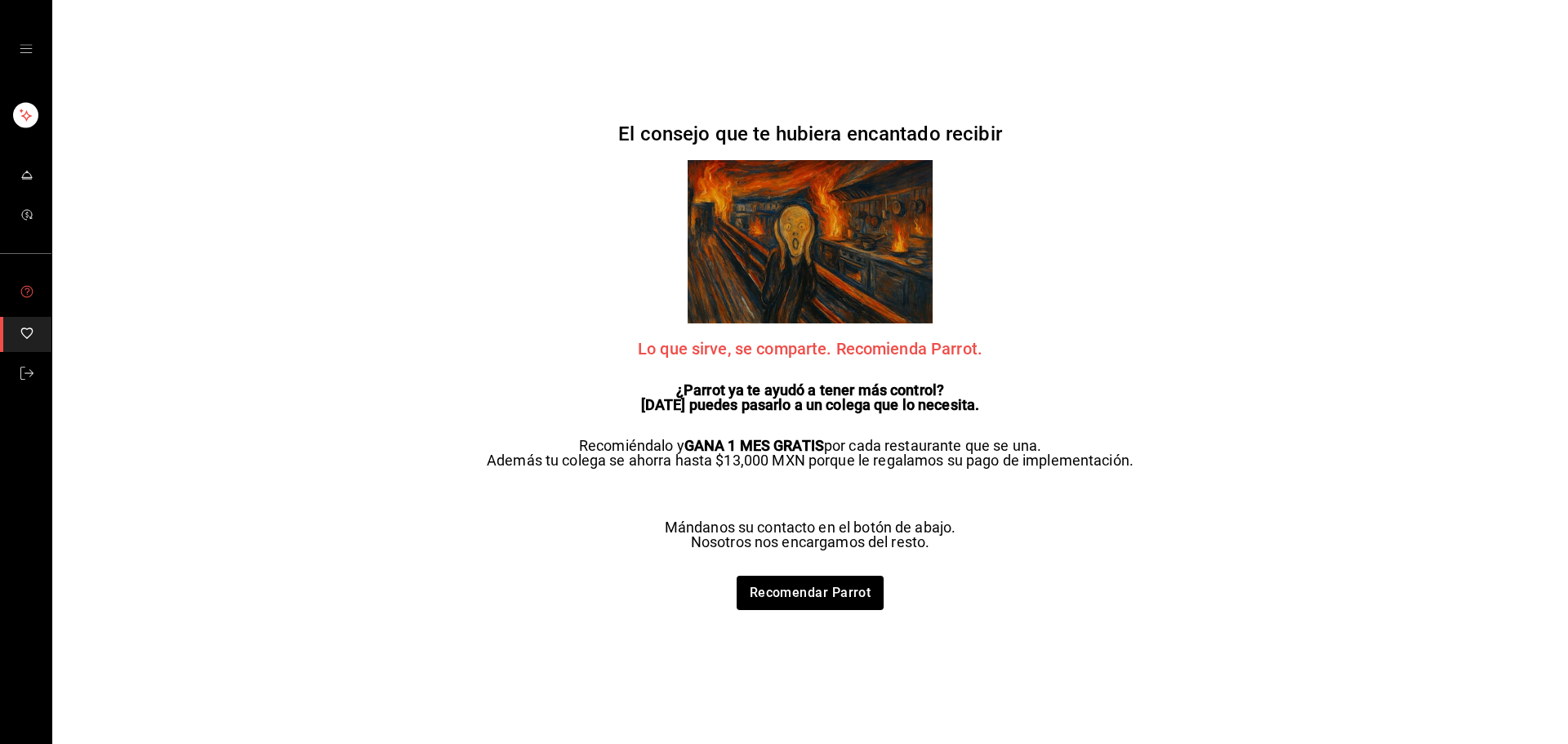
click at [27, 306] on button "mailbox folders" at bounding box center [26, 293] width 53 height 39
click at [27, 303] on span "mailbox folders" at bounding box center [27, 293] width 13 height 26
click at [32, 184] on span "mailbox folders" at bounding box center [27, 176] width 13 height 22
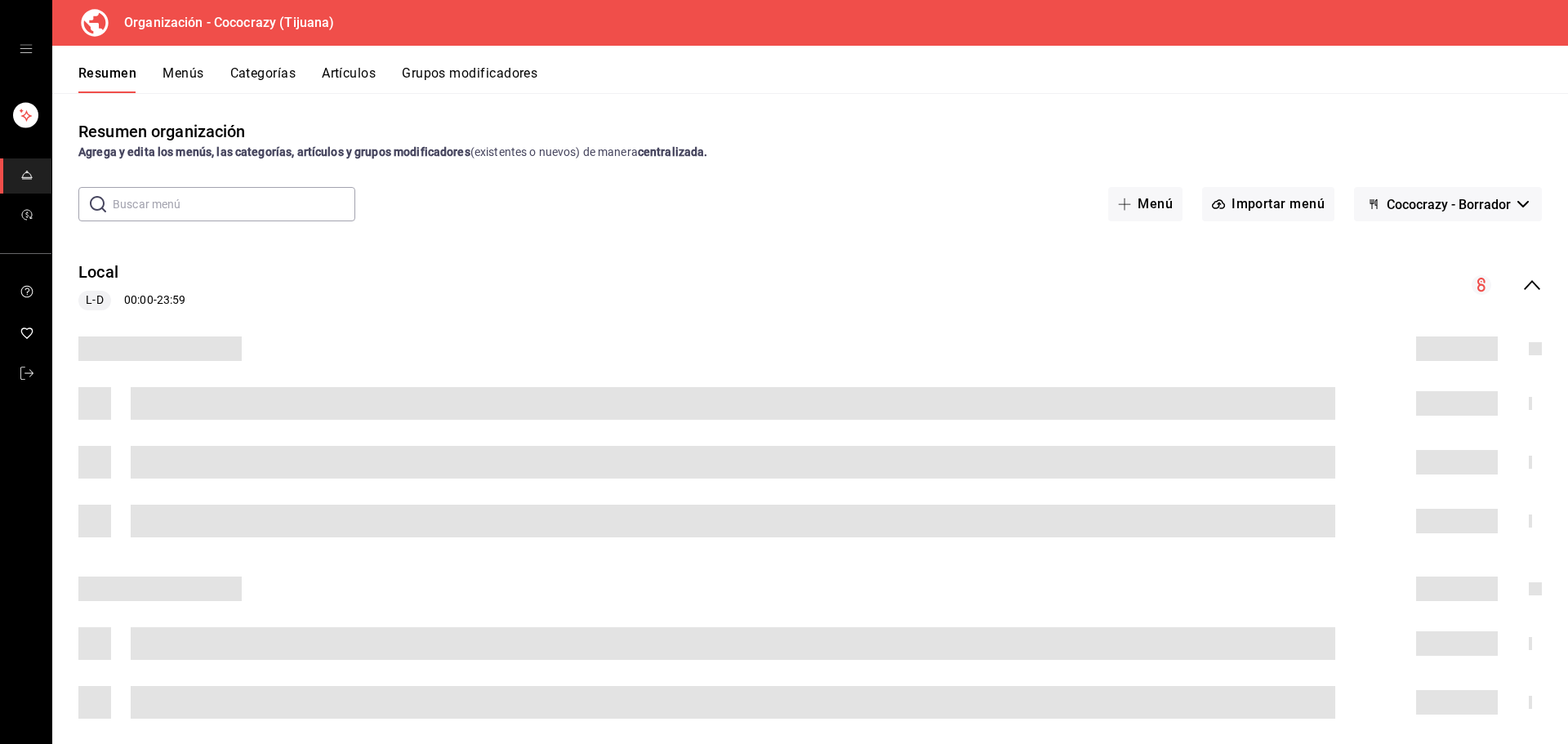
click at [20, 57] on div "mailbox folders" at bounding box center [25, 49] width 52 height 98
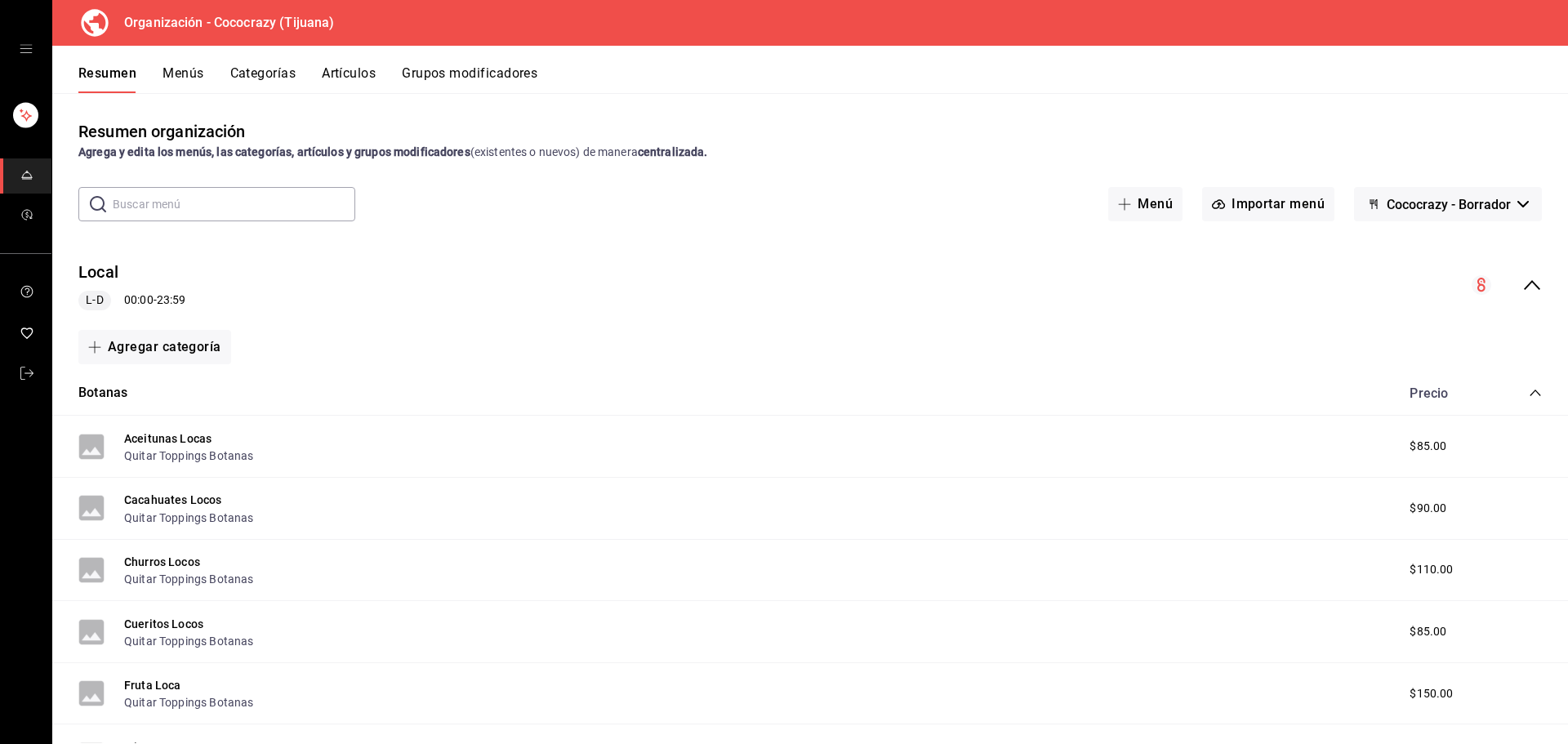
click at [25, 49] on icon "open drawer" at bounding box center [25, 49] width 12 height 8
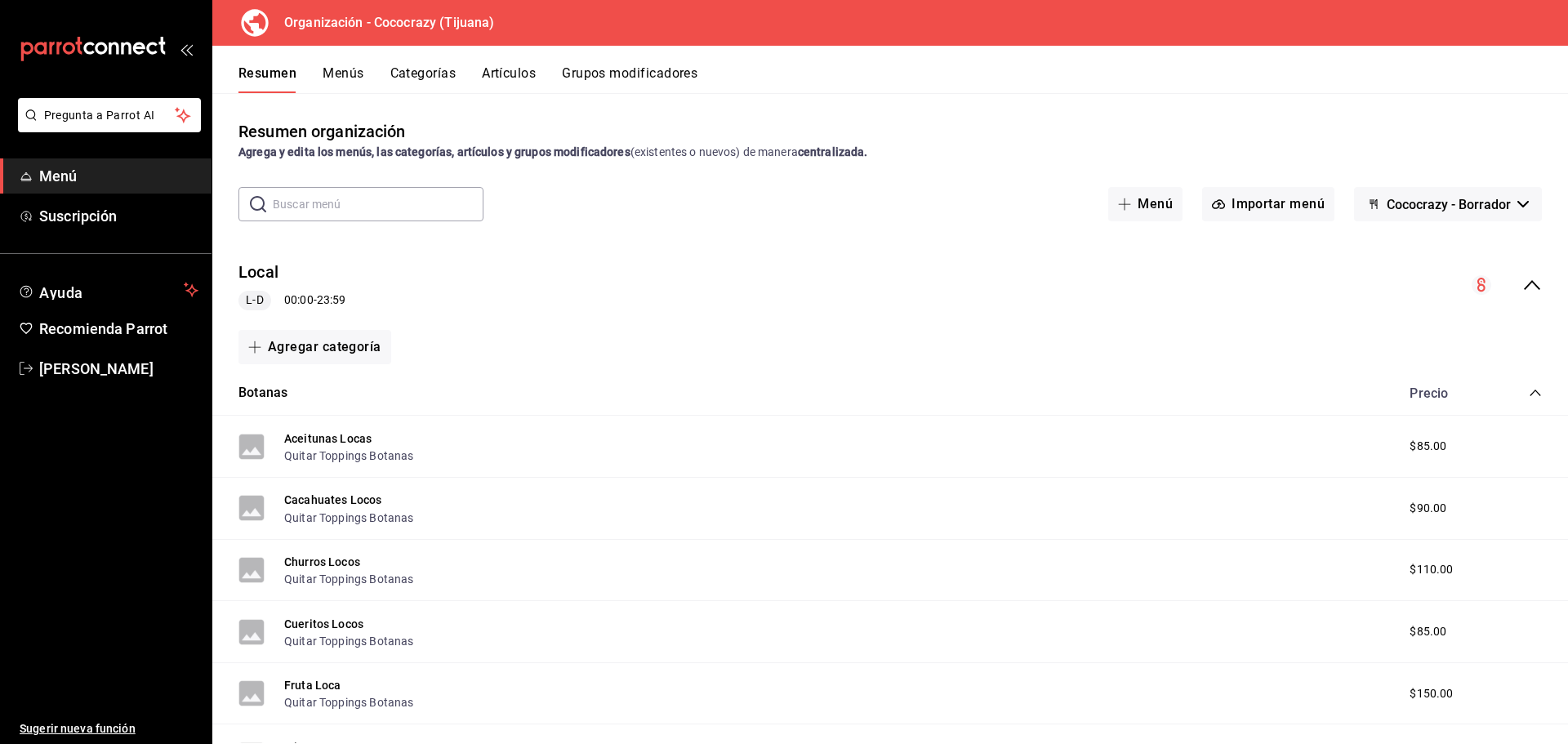
click at [191, 53] on icon "open_drawer_menu" at bounding box center [187, 49] width 13 height 13
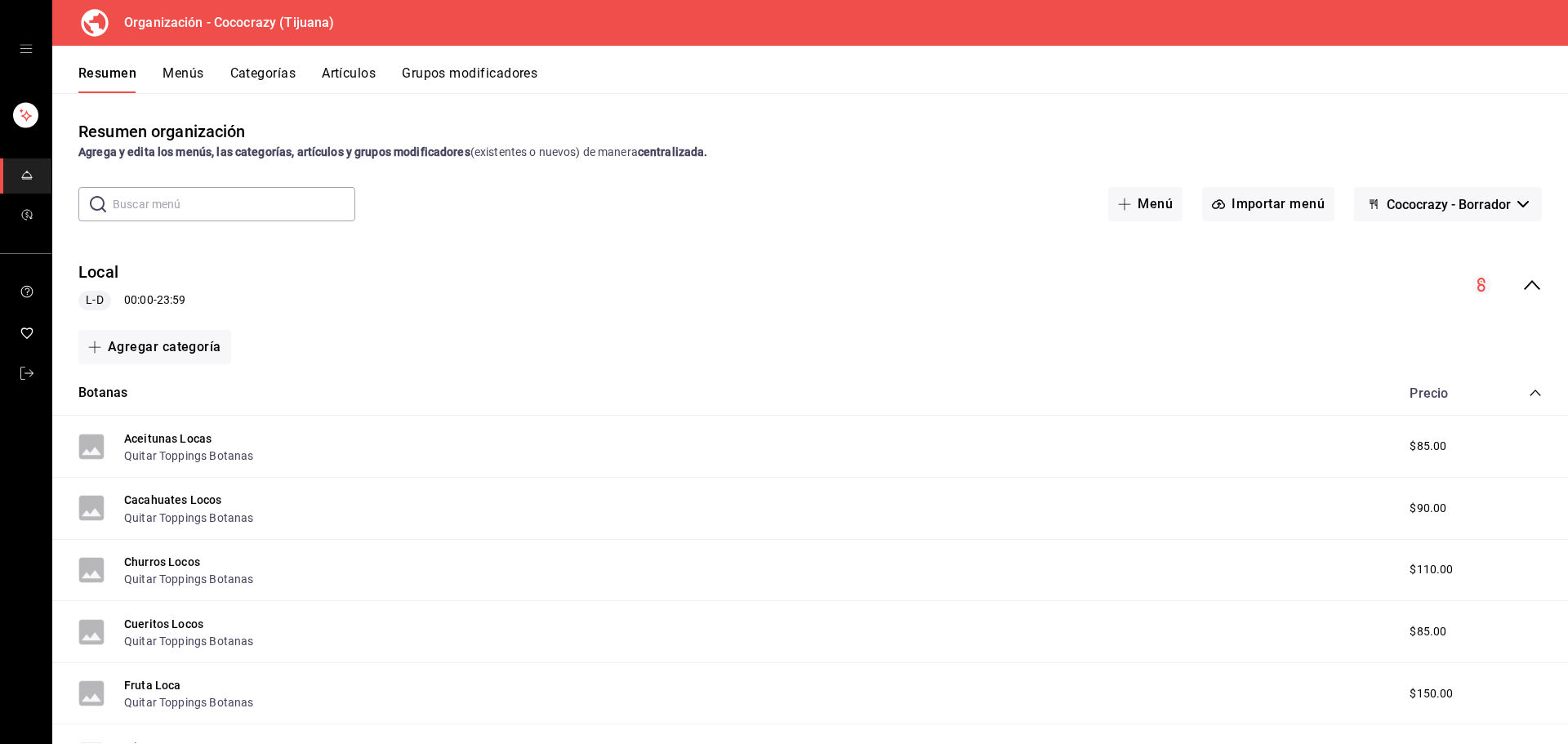
click at [189, 80] on button "Menús" at bounding box center [183, 79] width 41 height 28
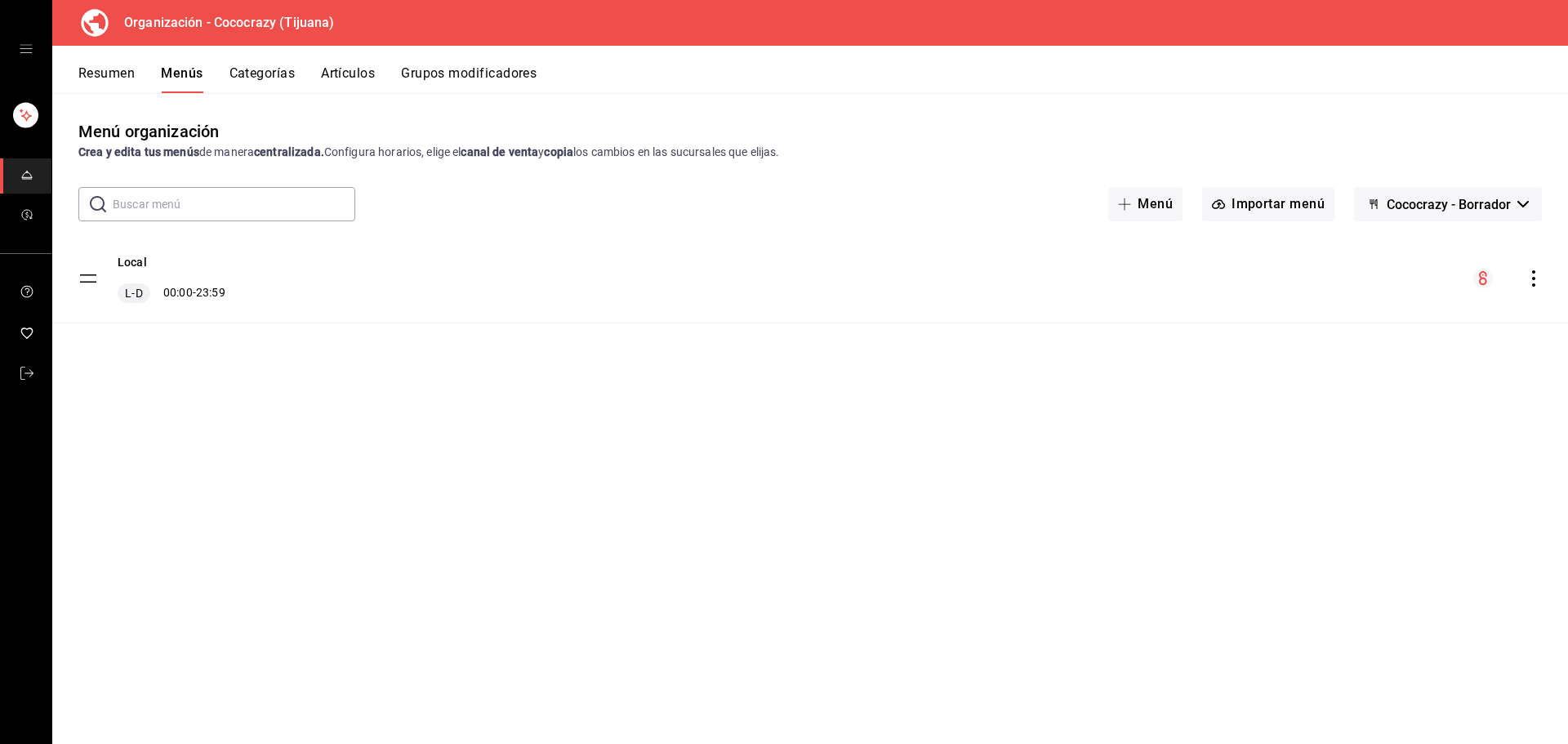
click at [501, 99] on div "Menú organización Crea y edita tus menús de manera centralizada. Configura hora…" at bounding box center [810, 418] width 1515 height 650
click at [16, 52] on div "mailbox folders" at bounding box center [25, 49] width 52 height 98
click at [31, 54] on icon "open drawer" at bounding box center [26, 49] width 13 height 13
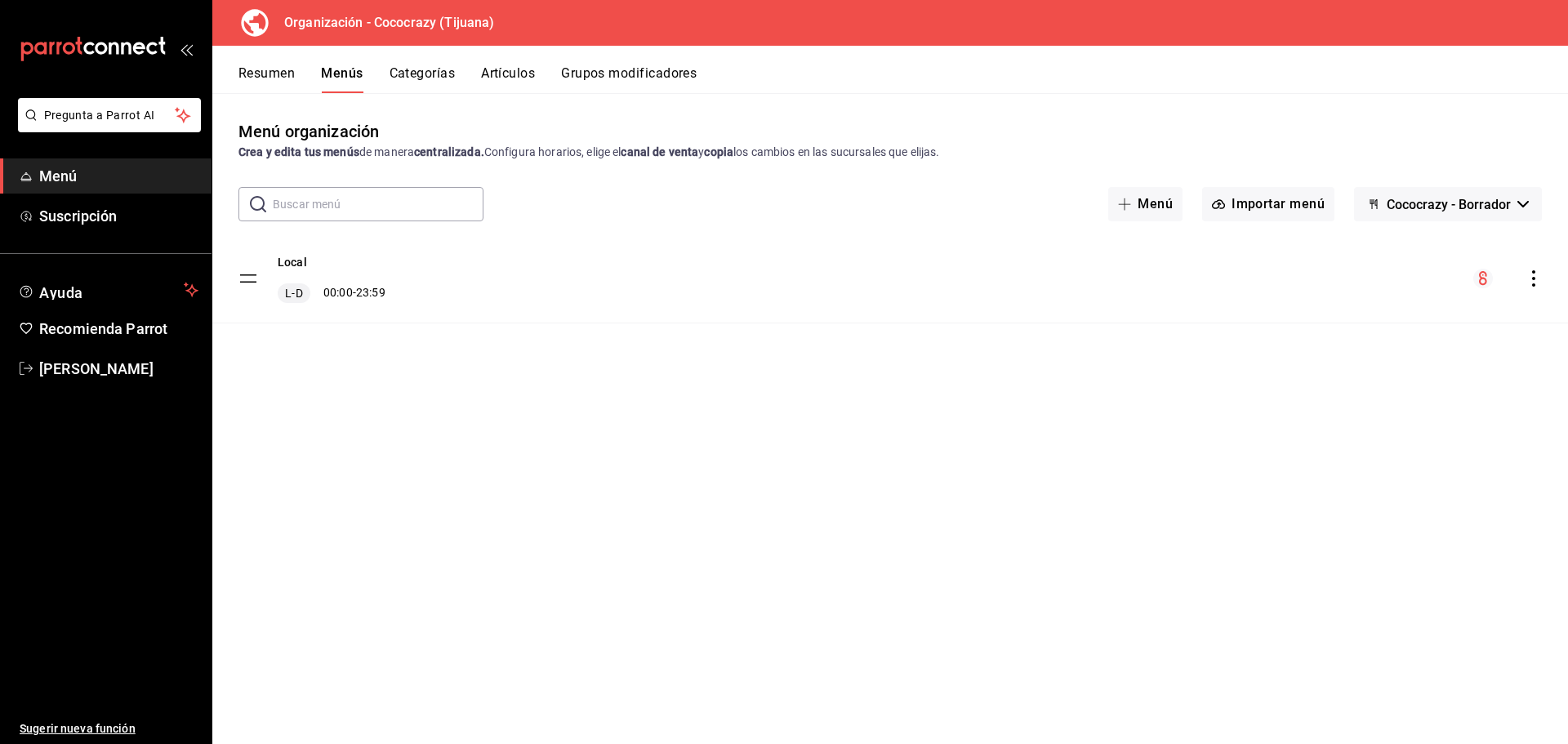
click at [38, 52] on icon "mailbox folders" at bounding box center [40, 48] width 12 height 12
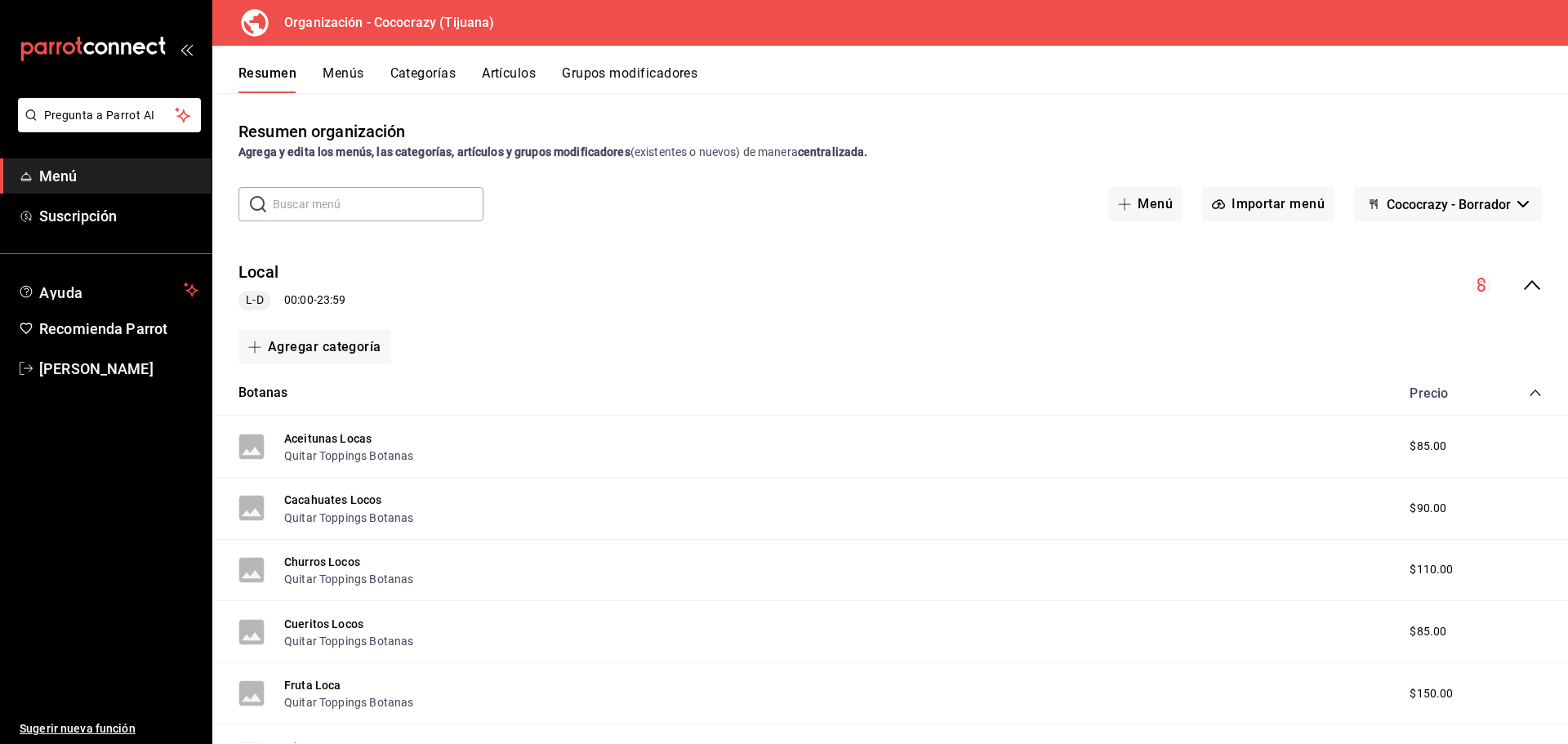
click at [302, 33] on div "Organización - Cococrazy (Tijuana)" at bounding box center [363, 23] width 275 height 46
click at [597, 71] on button "Grupos modificadores" at bounding box center [629, 79] width 136 height 28
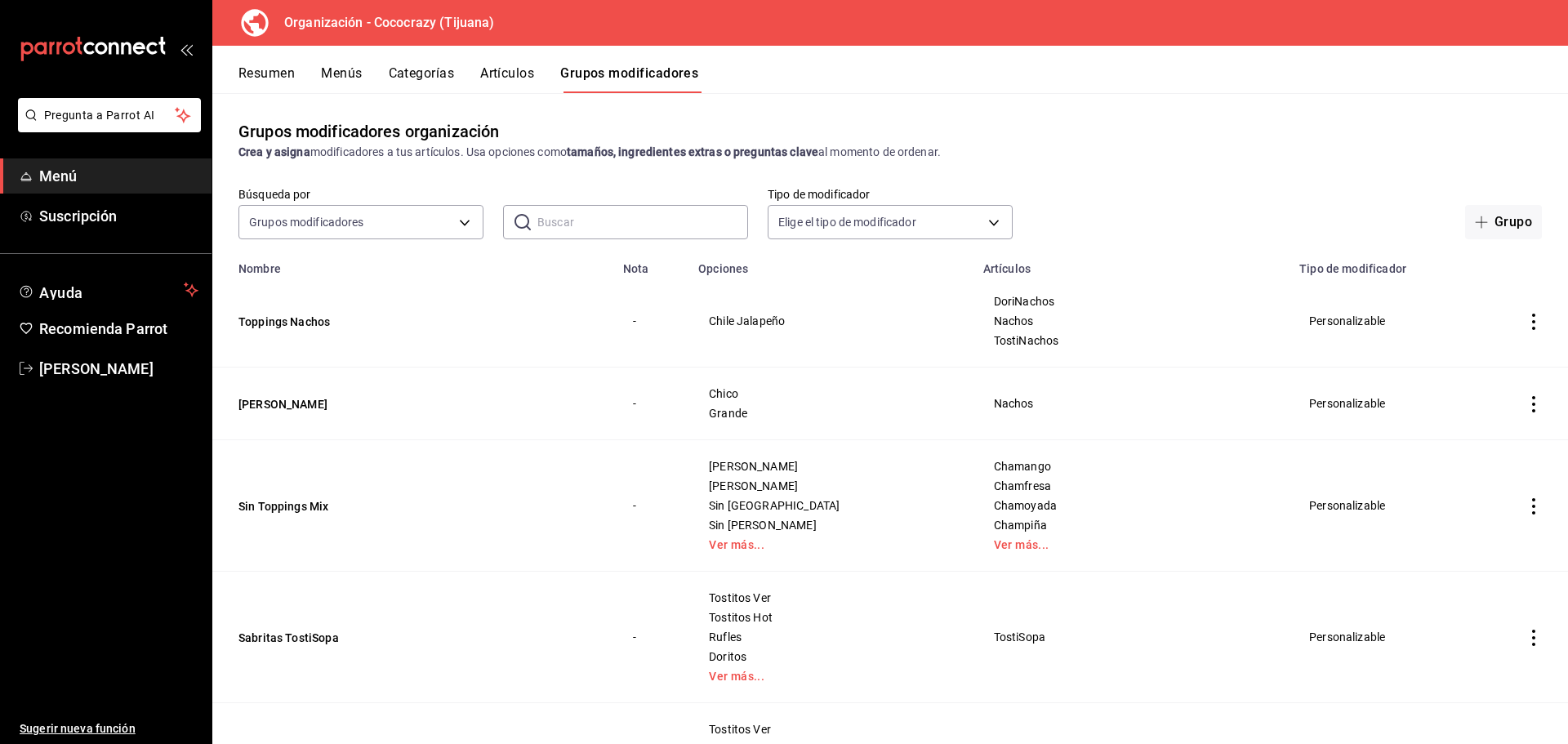
click at [506, 77] on button "Artículos" at bounding box center [507, 79] width 54 height 28
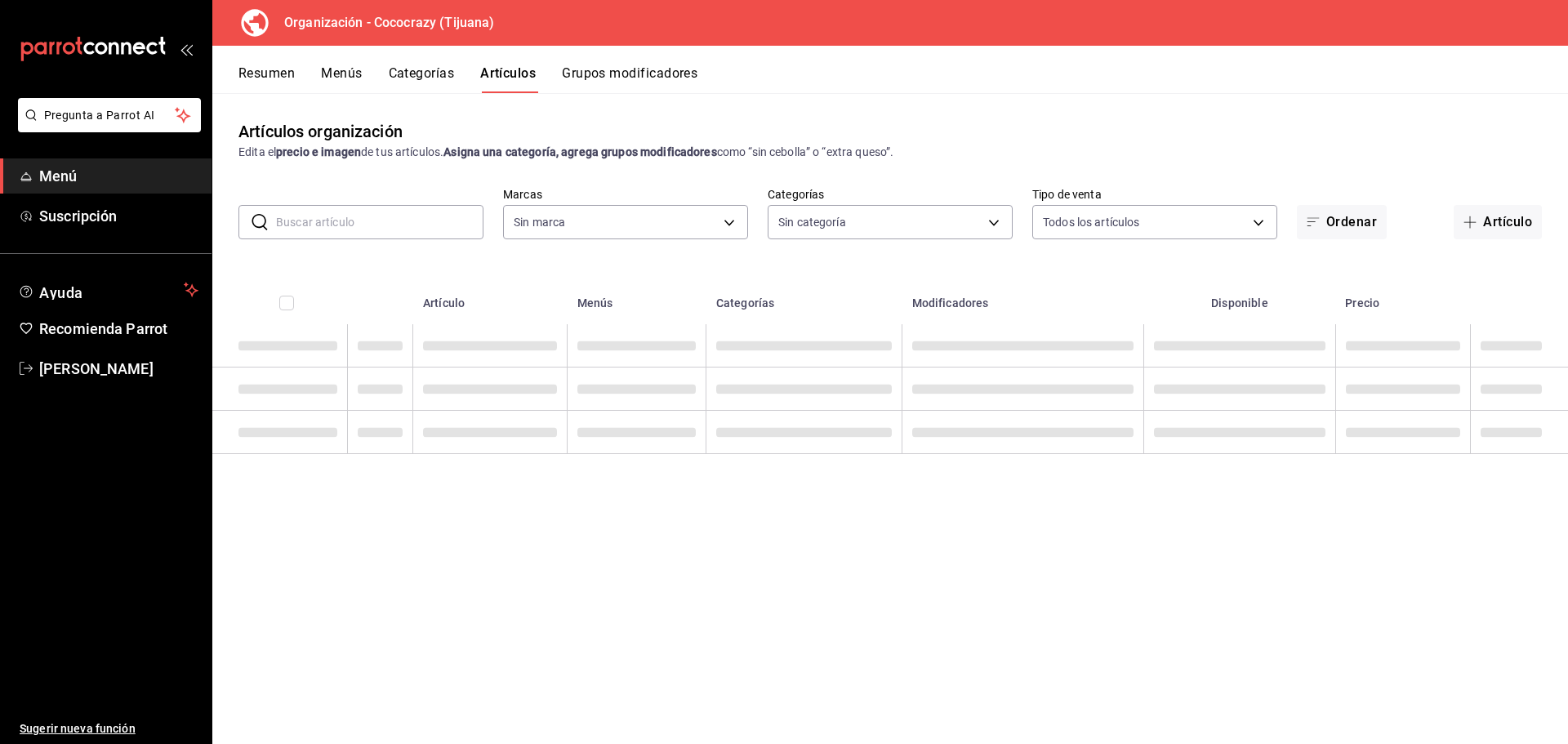
type input "792de1e6-c094-4828-a9be-74aa63e1e752"
type input "e05ae14f-03c9-40f5-81a5-9c7d7bdb5383,c000ae81-4940-4ffa-9a7e-78a063a5995c,ce55b…"
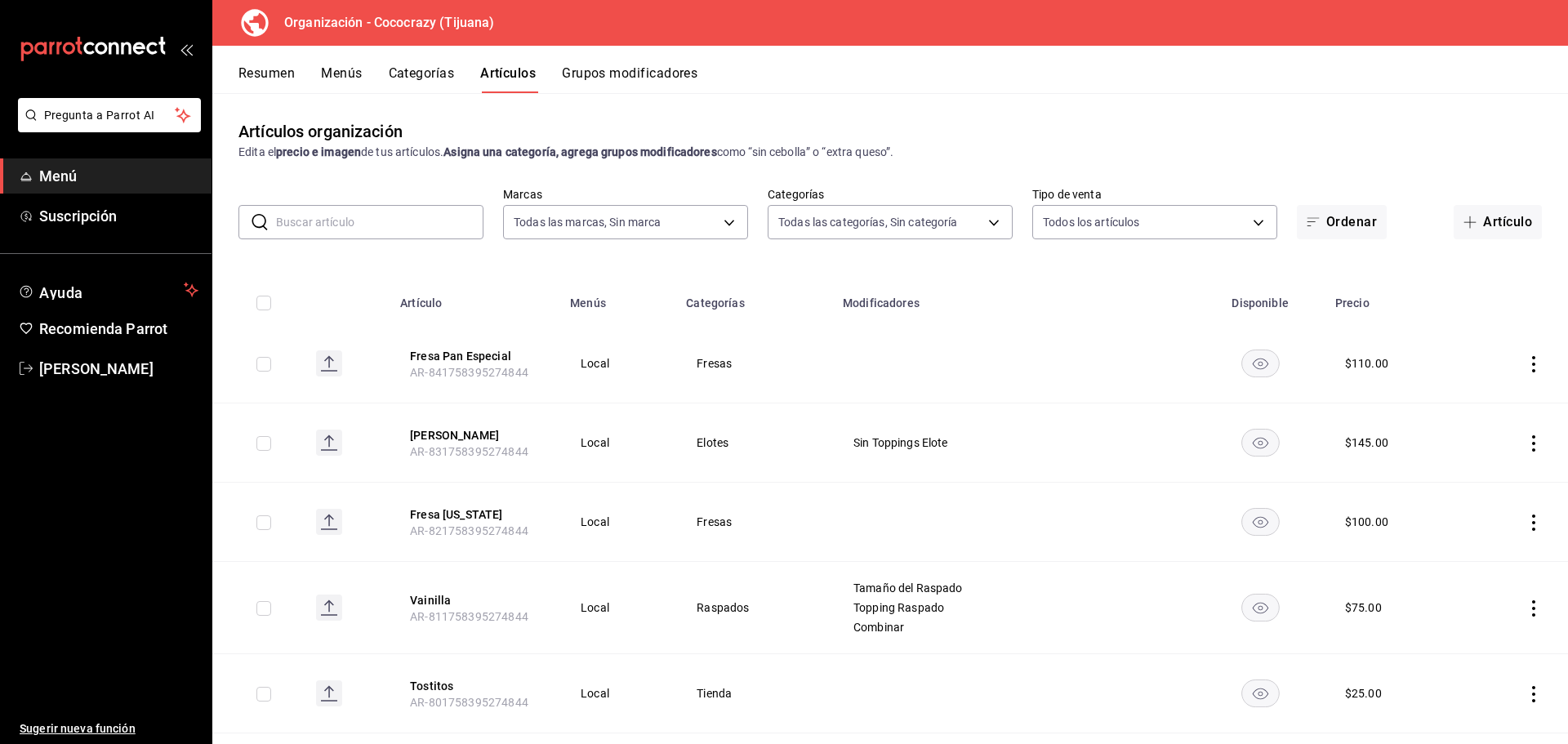
click at [645, 89] on button "Grupos modificadores" at bounding box center [629, 79] width 136 height 28
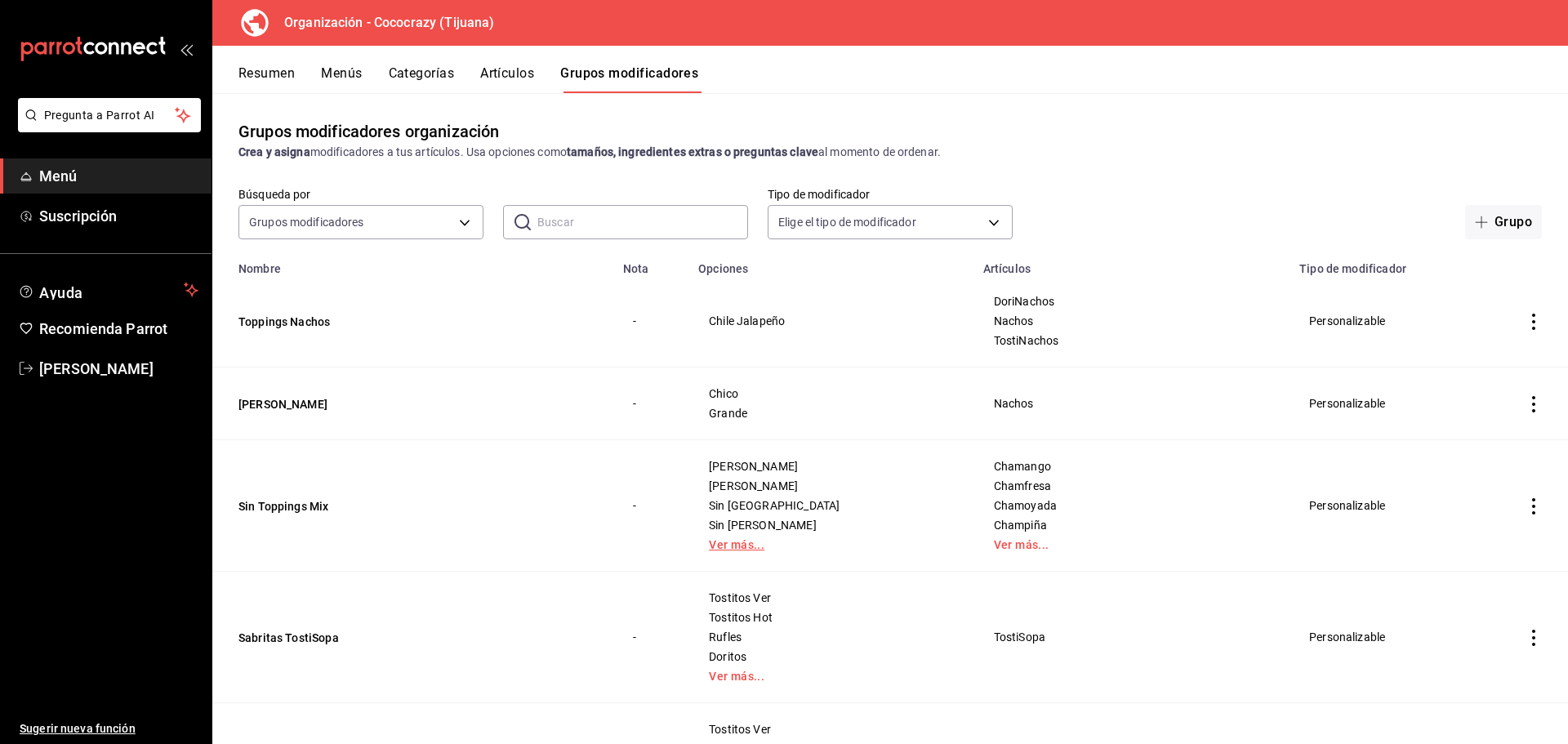
click at [790, 542] on link "Ver más..." at bounding box center [830, 545] width 244 height 12
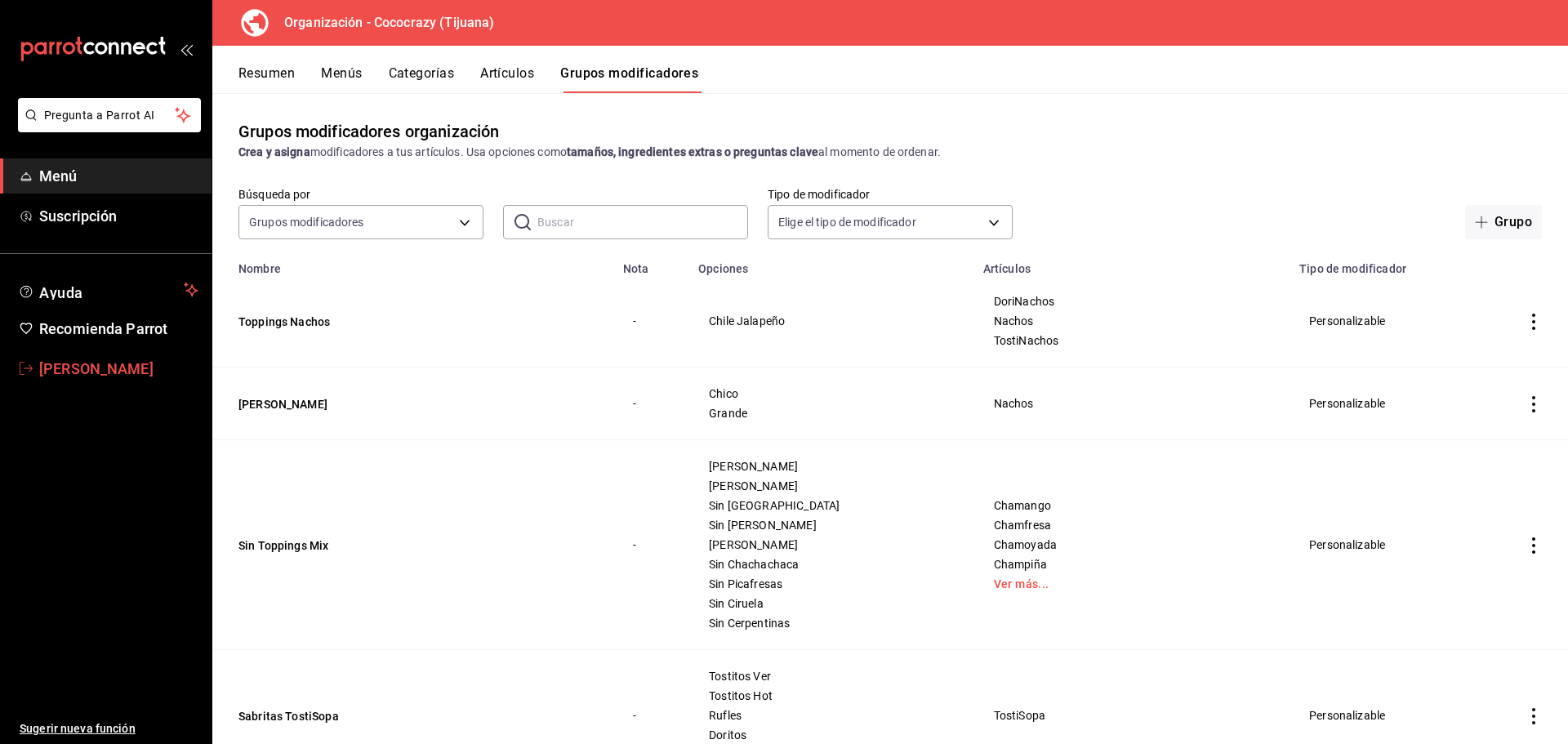
click at [88, 376] on span "[PERSON_NAME]" at bounding box center [119, 368] width 160 height 22
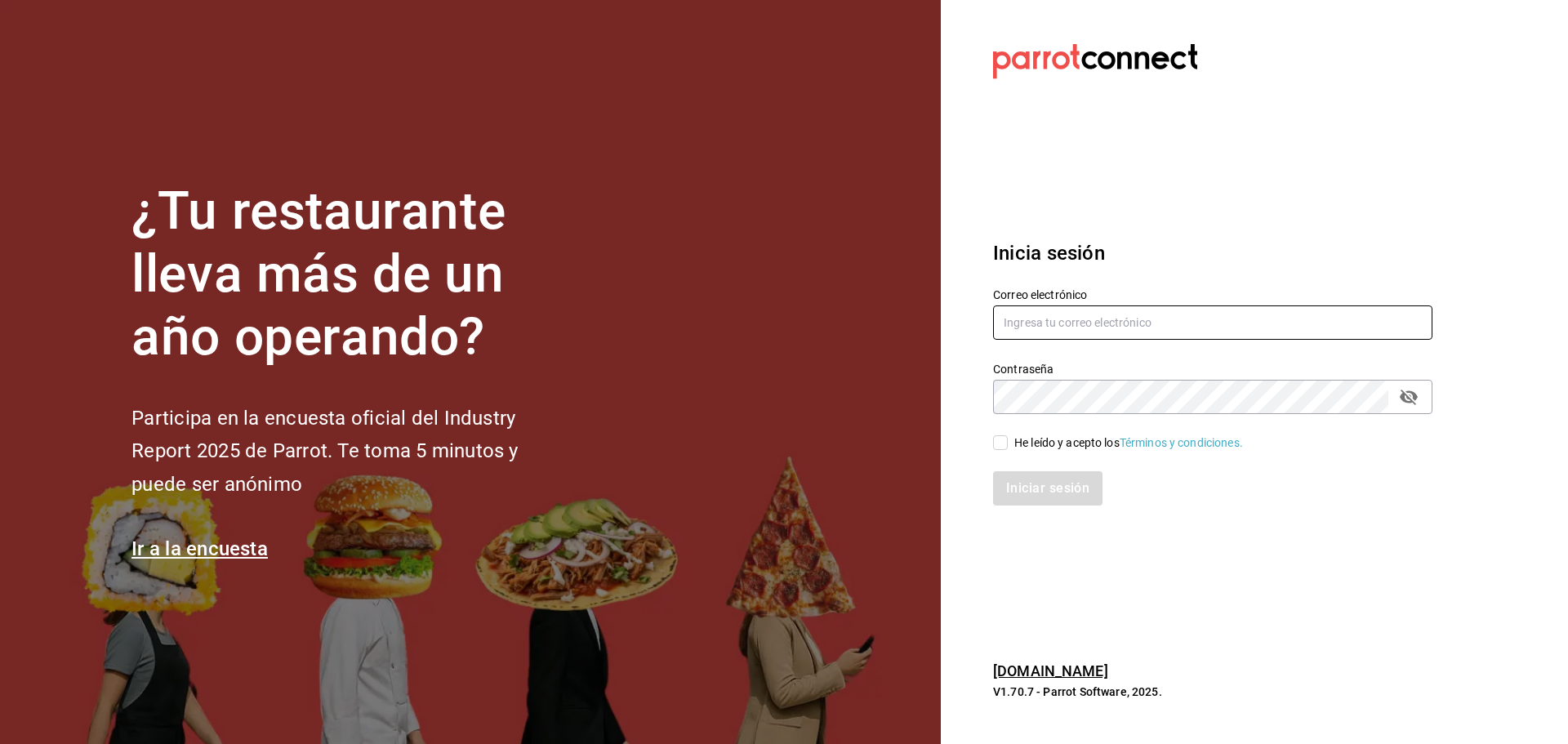
type input "[EMAIL_ADDRESS][DOMAIN_NAME]"
click at [1024, 437] on div "He leído y acepto los Términos y condiciones." at bounding box center [1129, 442] width 229 height 17
click at [1008, 437] on input "He leído y acepto los Términos y condiciones." at bounding box center [1001, 442] width 15 height 15
checkbox input "true"
click at [1028, 478] on button "Iniciar sesión" at bounding box center [1048, 488] width 111 height 35
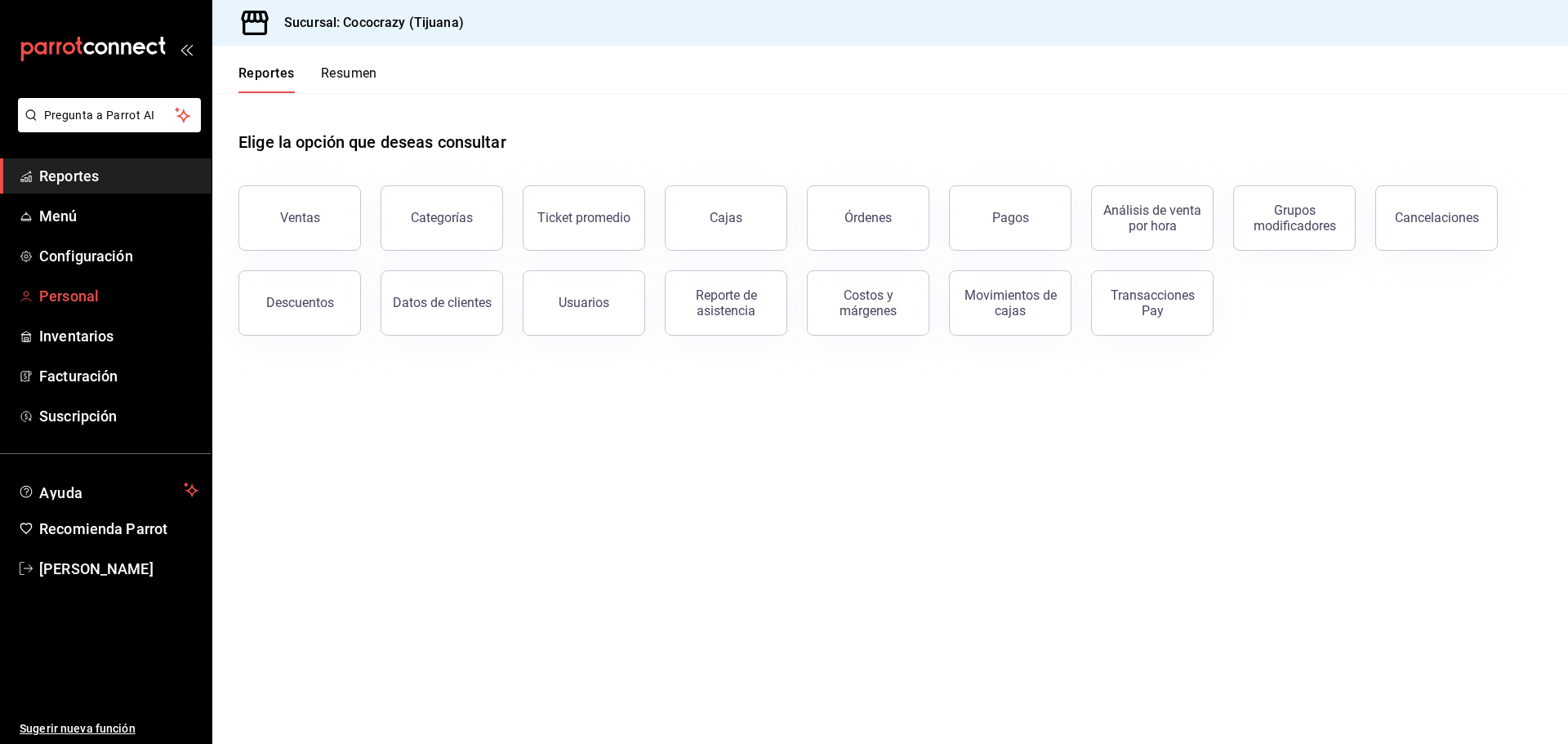
click at [101, 286] on span "Personal" at bounding box center [119, 296] width 160 height 22
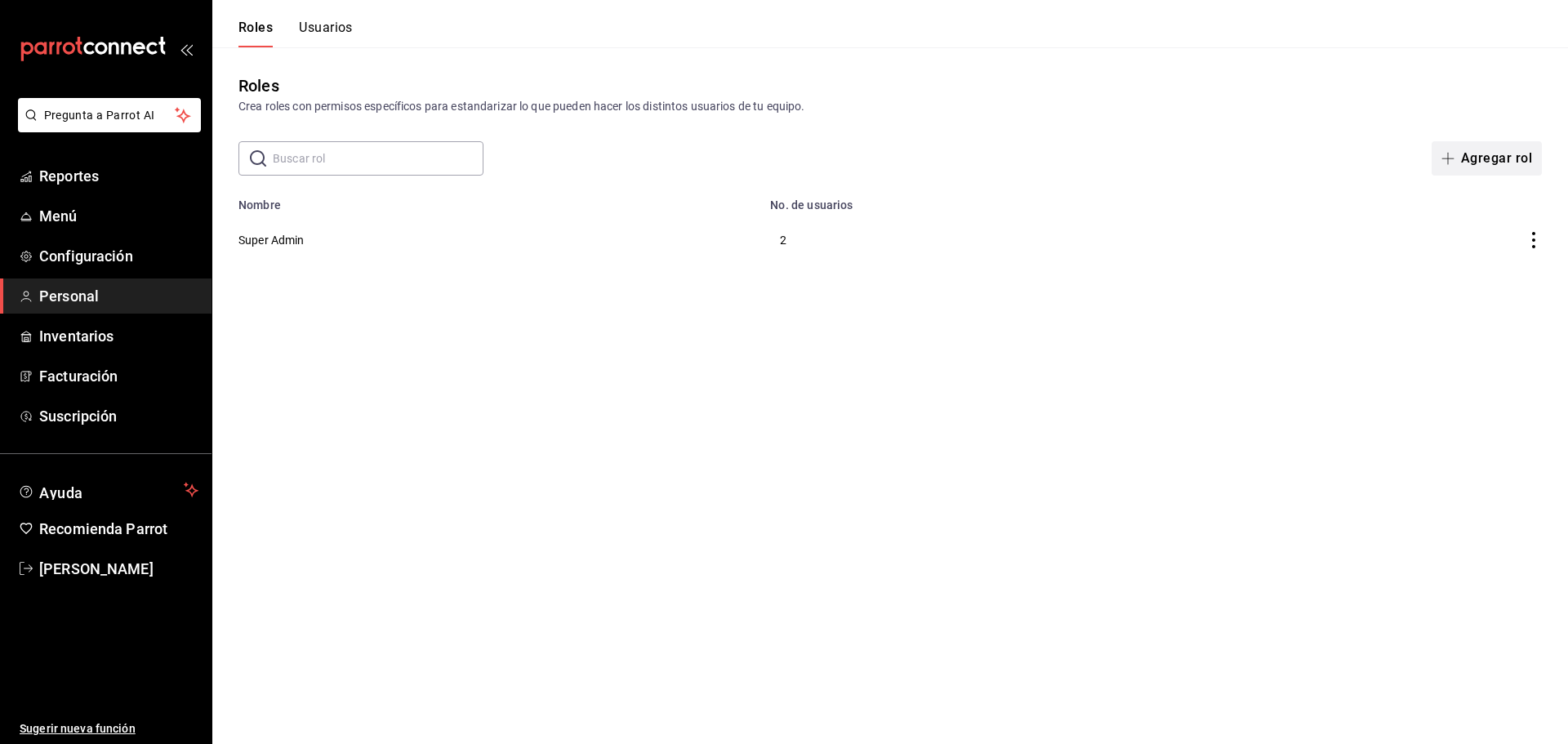
click at [1495, 158] on button "Agregar rol" at bounding box center [1487, 159] width 110 height 35
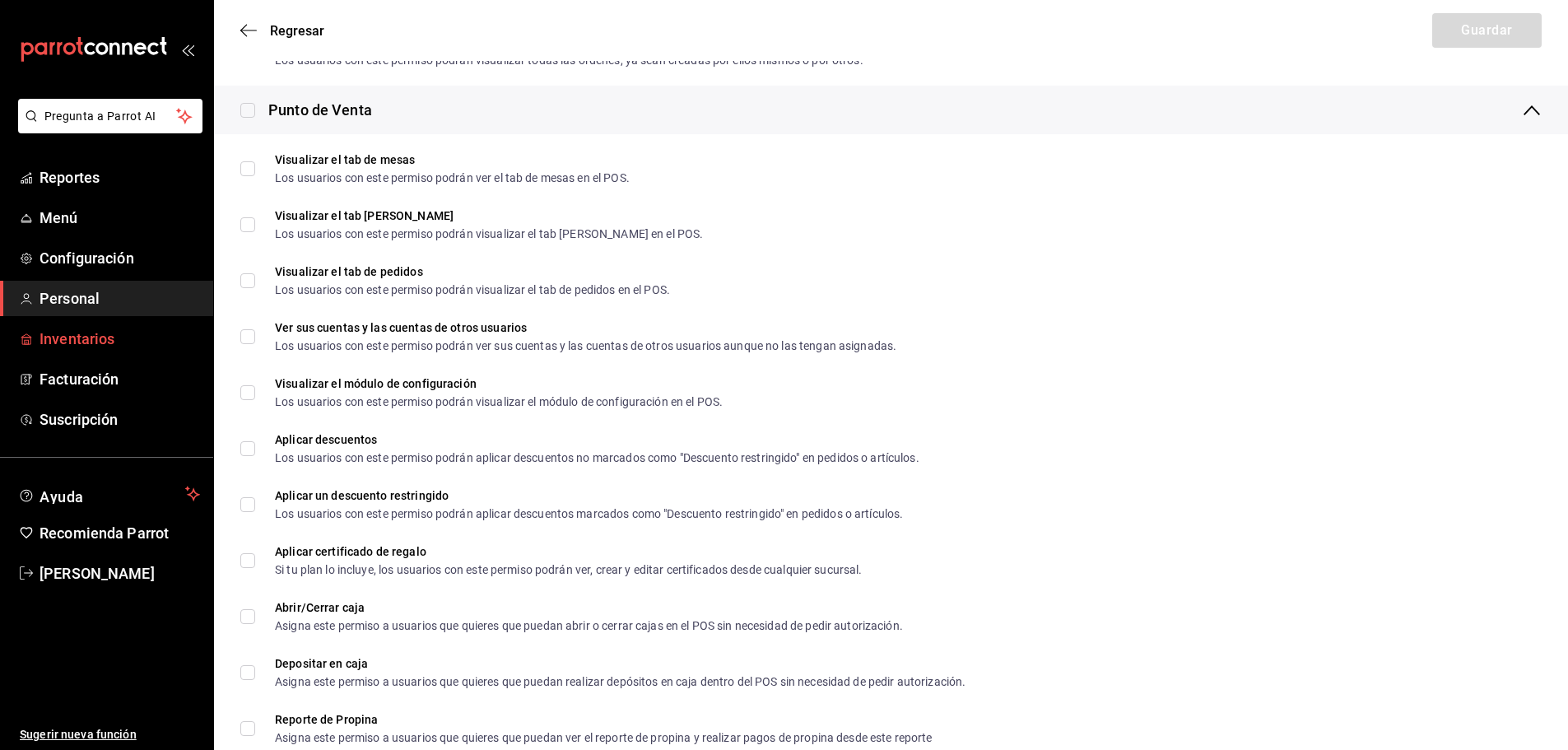
scroll to position [1489, 0]
click at [152, 380] on span "Facturación" at bounding box center [120, 379] width 161 height 22
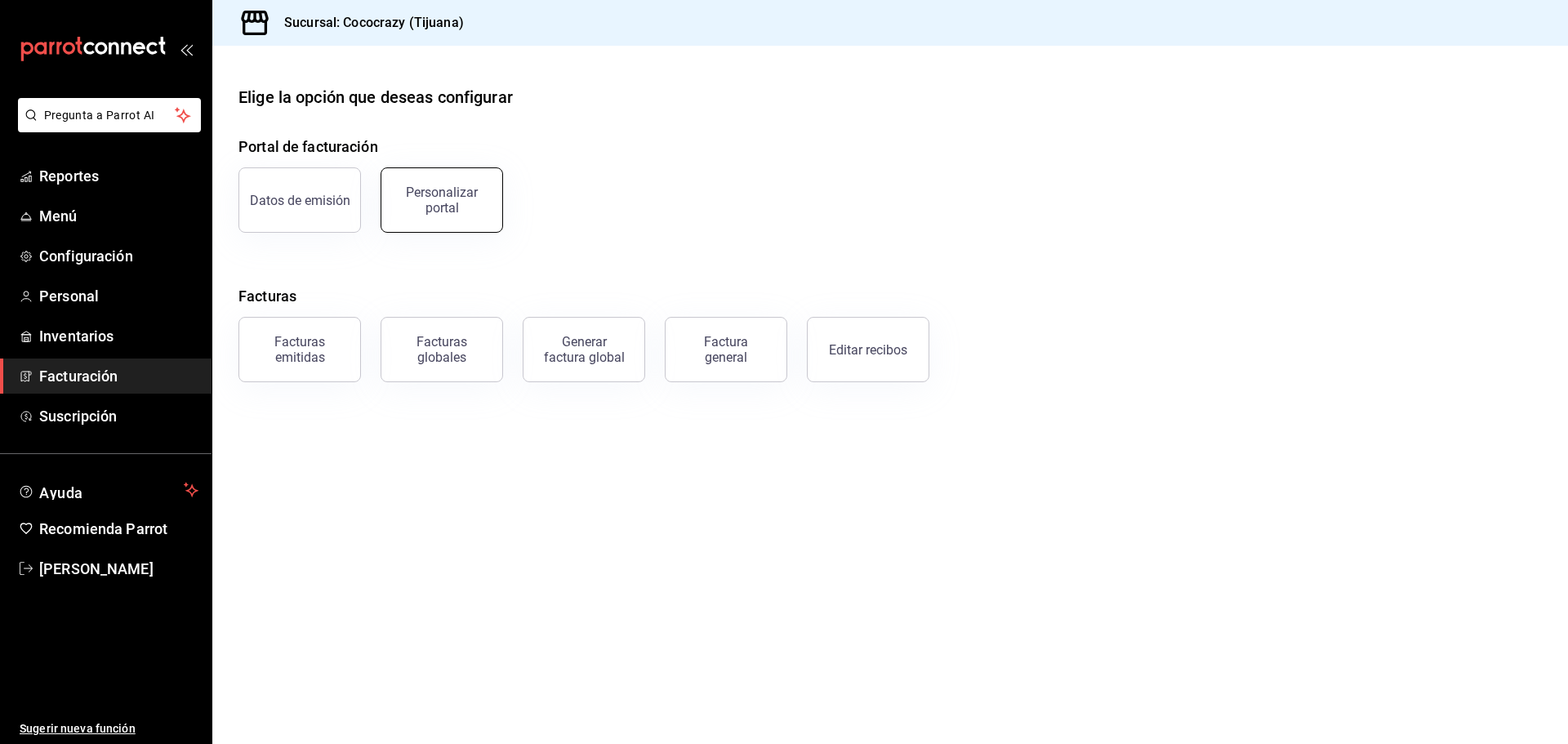
click at [423, 198] on div "Personalizar portal" at bounding box center [442, 200] width 101 height 31
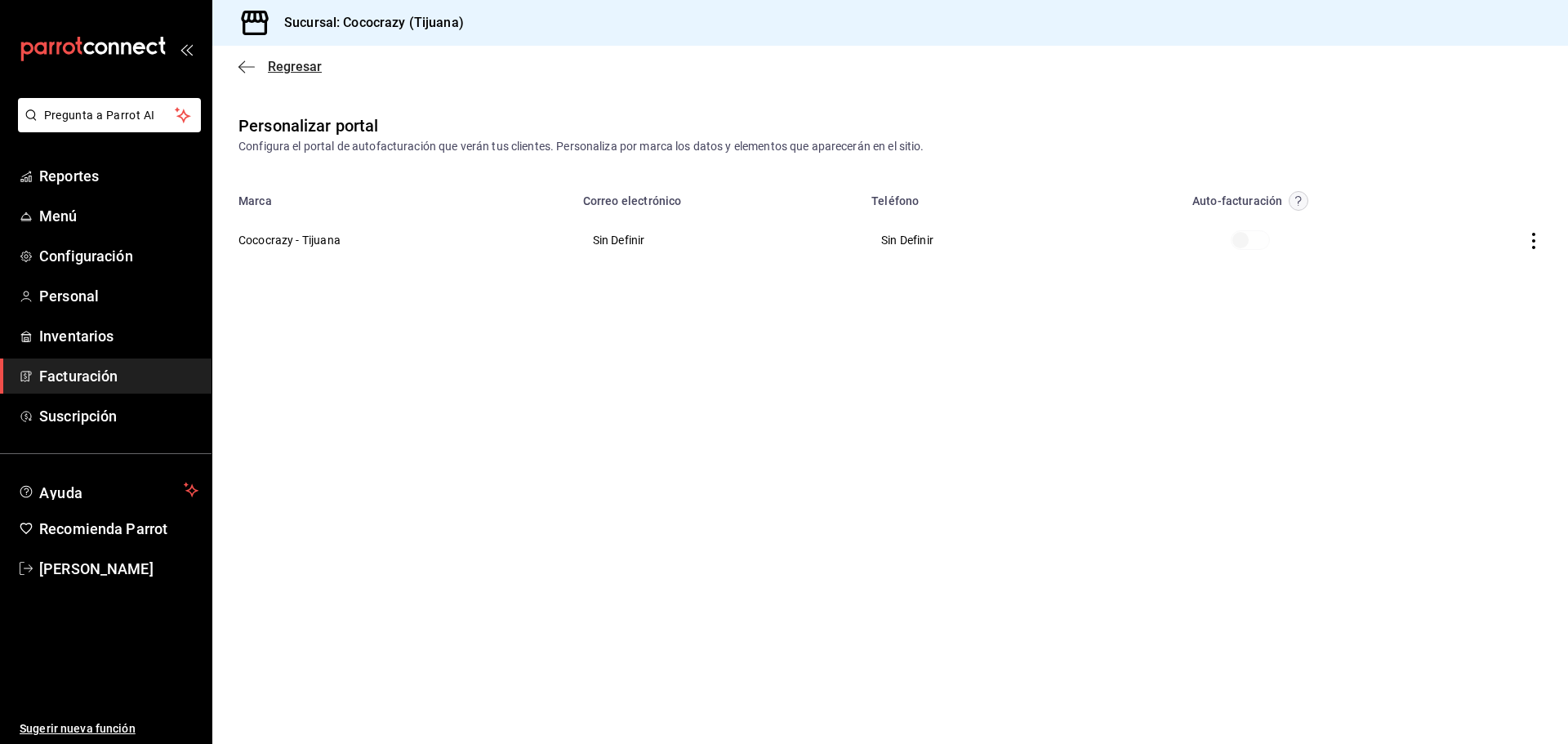
click at [252, 60] on icon "button" at bounding box center [247, 67] width 16 height 15
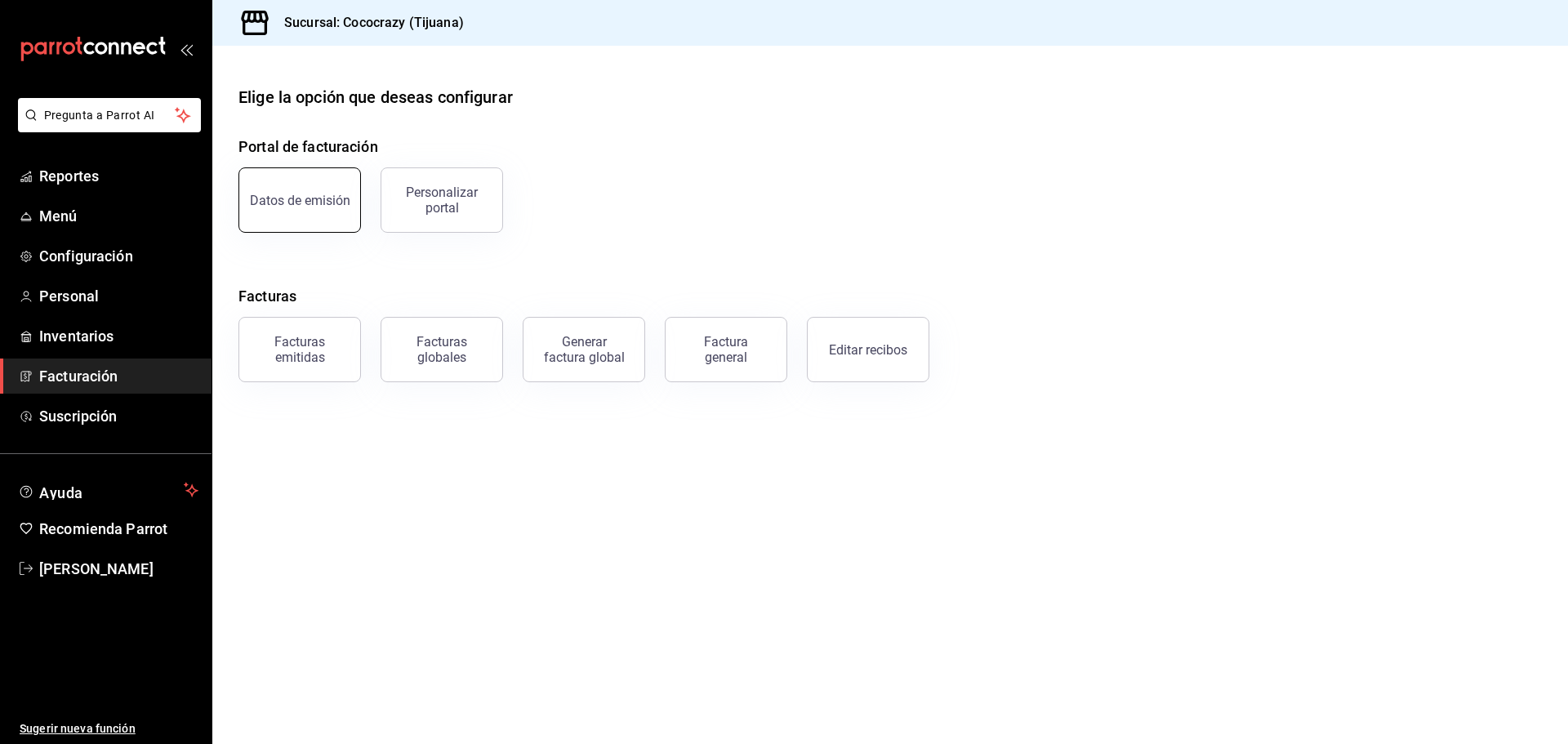
click at [299, 204] on div "Datos de emisión" at bounding box center [300, 200] width 100 height 16
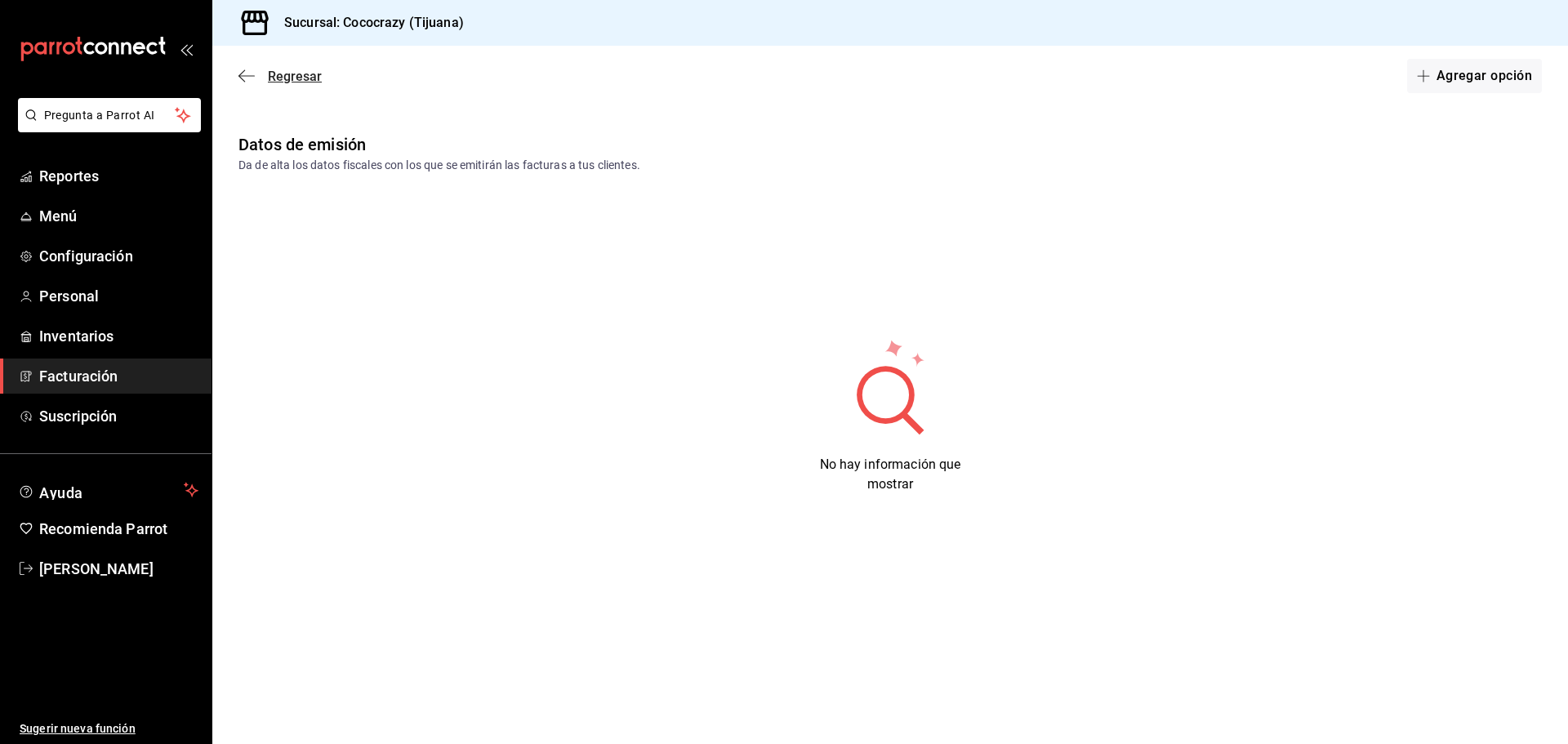
click at [252, 72] on icon "button" at bounding box center [247, 76] width 16 height 15
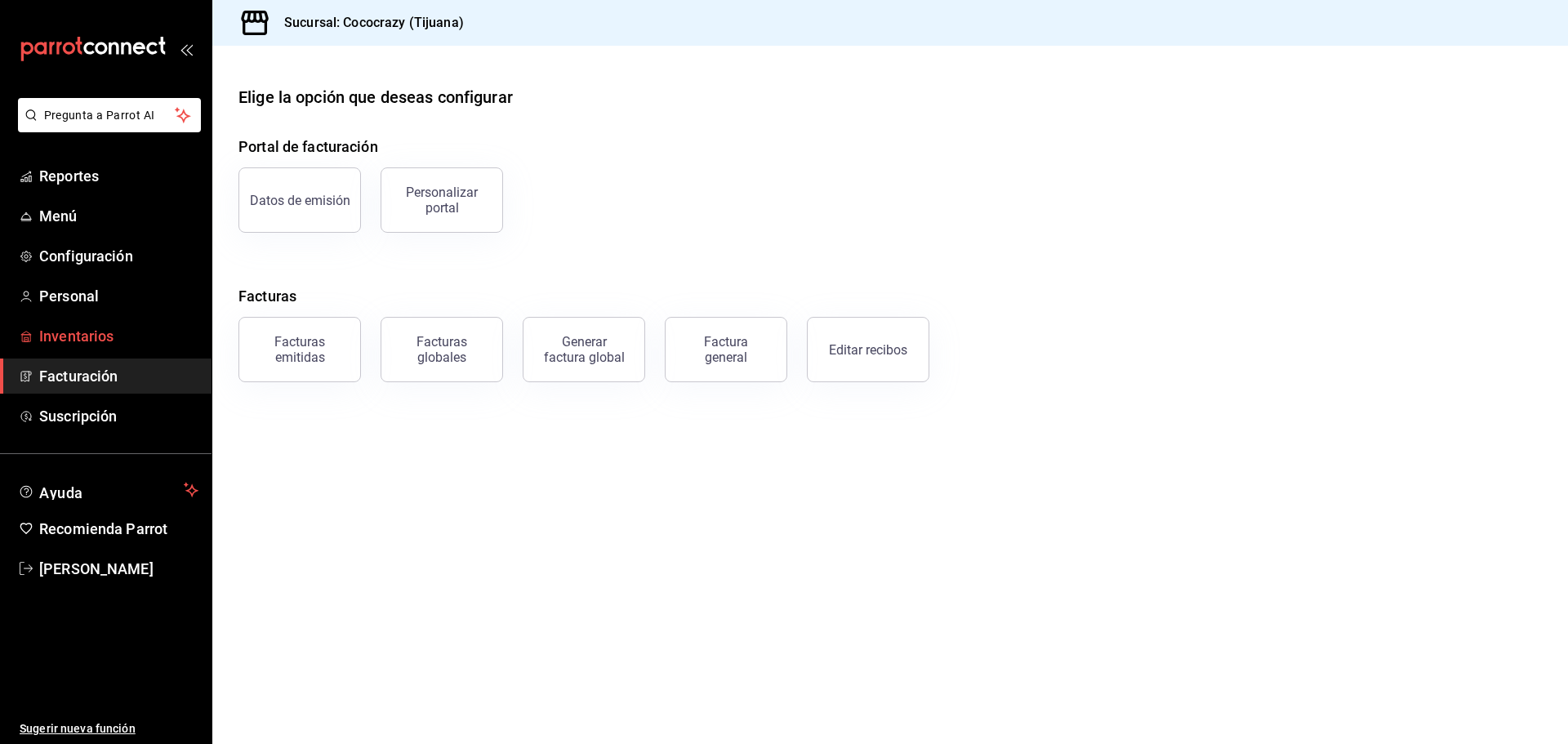
click at [123, 327] on span "Inventarios" at bounding box center [119, 335] width 160 height 22
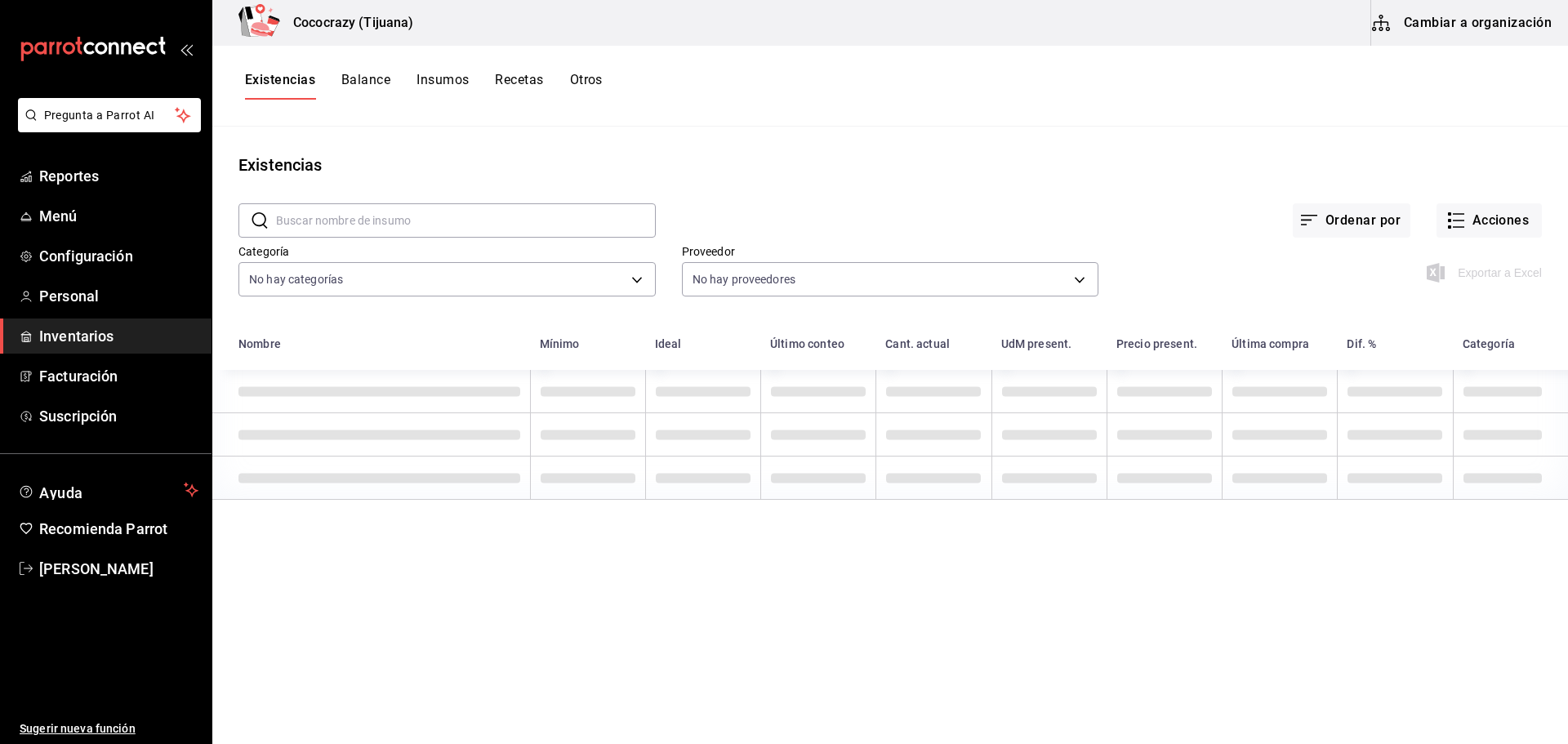
click at [522, 83] on button "Recetas" at bounding box center [519, 85] width 49 height 28
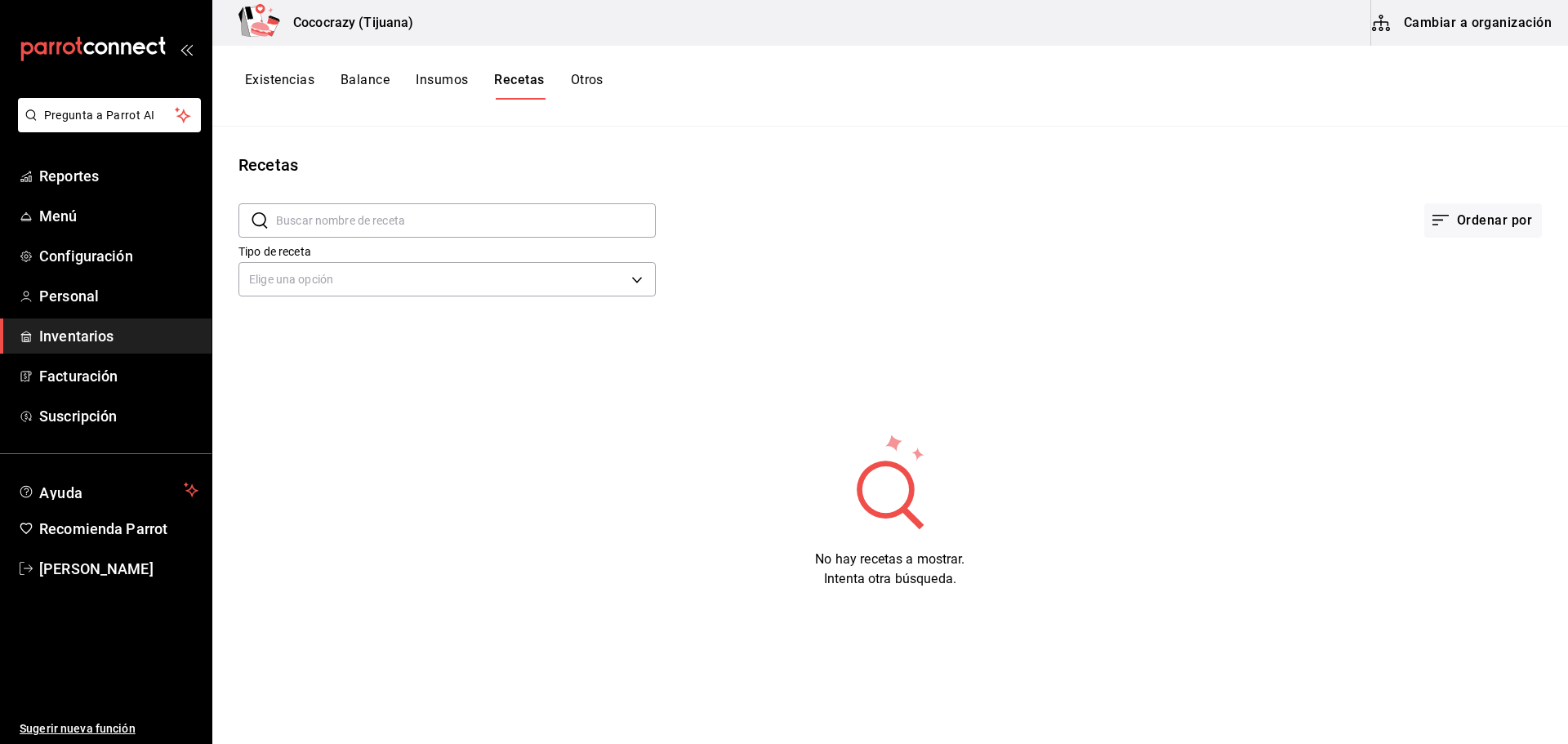
click at [608, 303] on div "​ ​ Ordenar por Tipo de receta Elige una opción default" at bounding box center [890, 252] width 1356 height 150
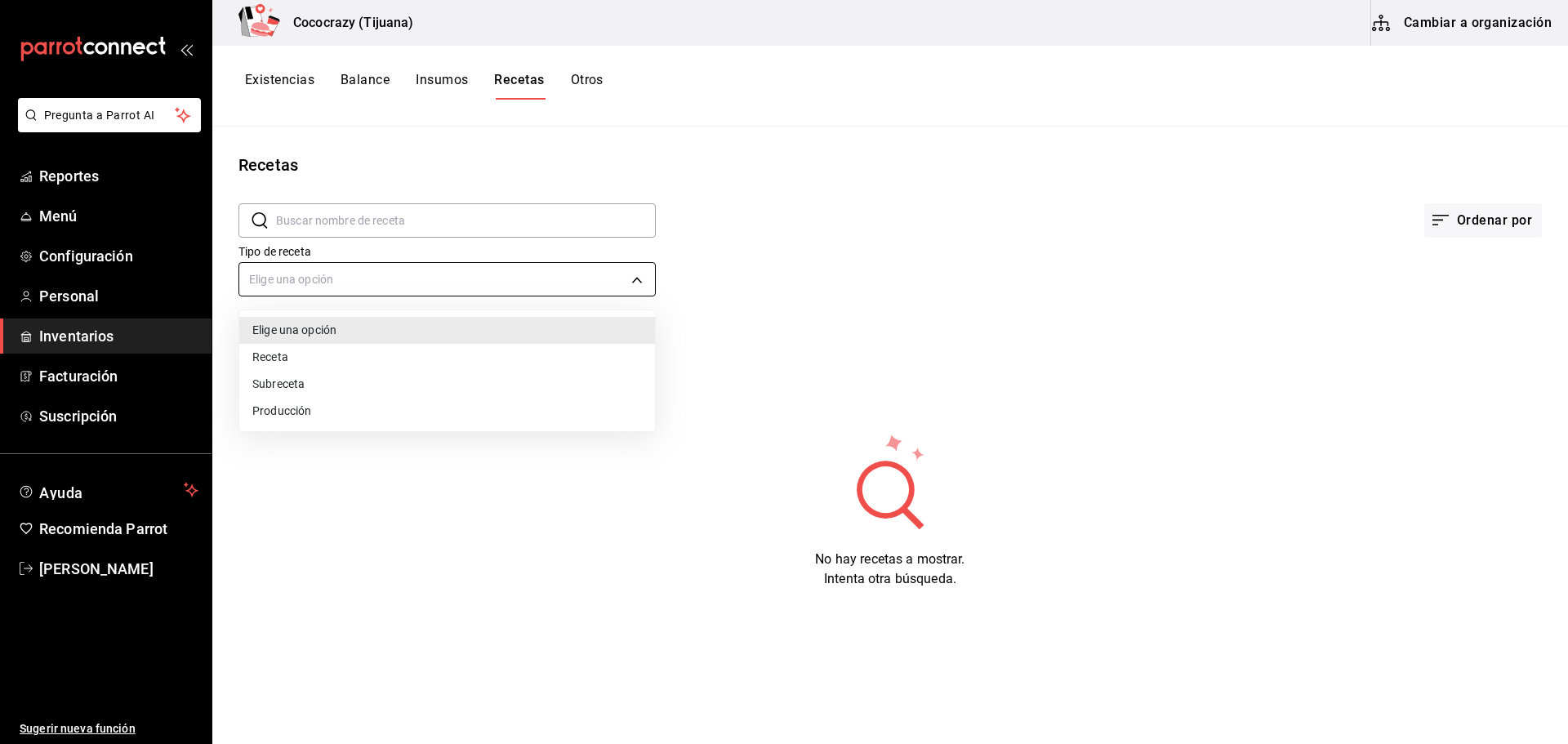
click at [618, 295] on body "Pregunta a Parrot AI Reportes Menú Configuración Personal Inventarios Facturaci…" at bounding box center [784, 366] width 1568 height 732
click at [518, 410] on li "Producción" at bounding box center [447, 411] width 416 height 27
type input "PREPARATION"
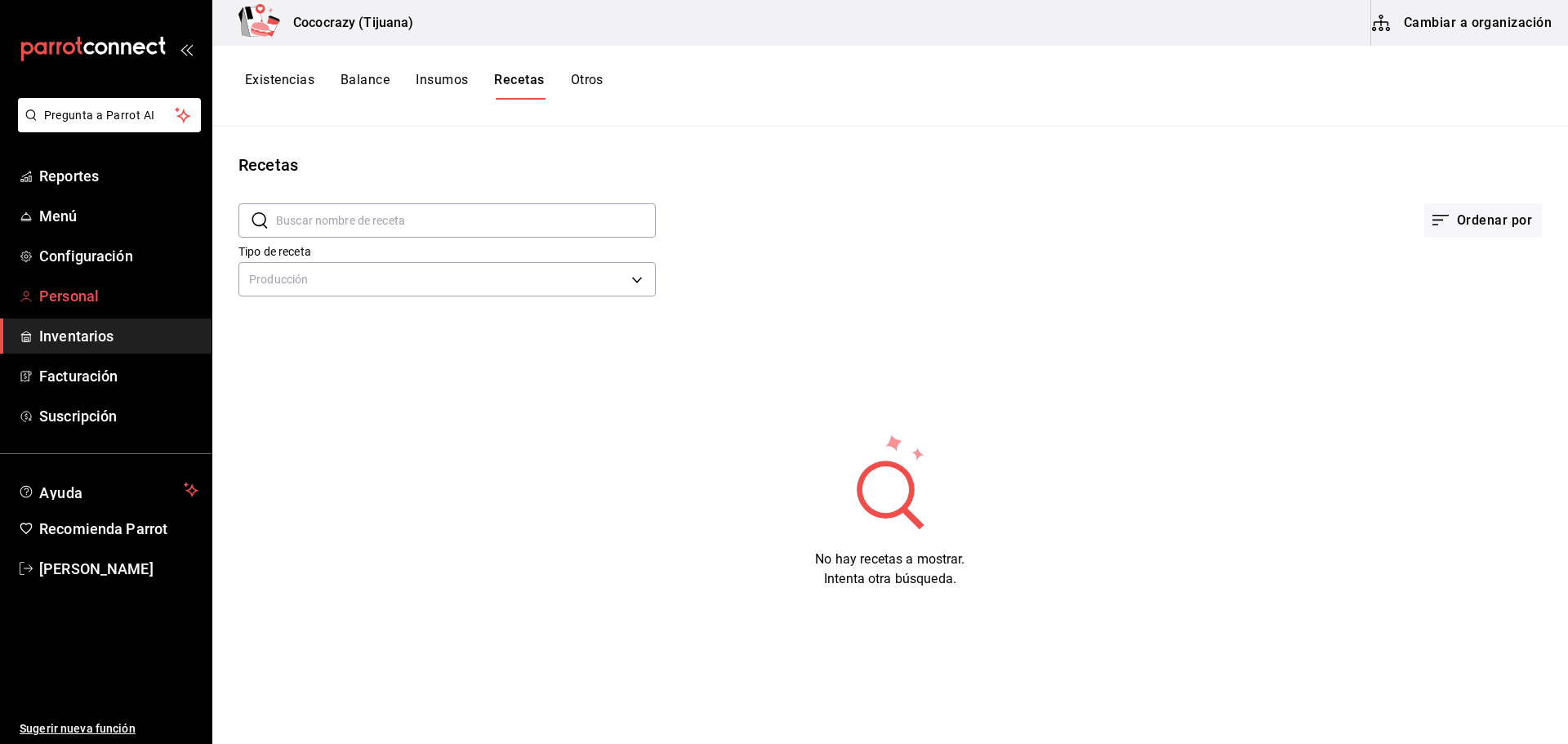
click at [152, 305] on span "Personal" at bounding box center [119, 296] width 160 height 22
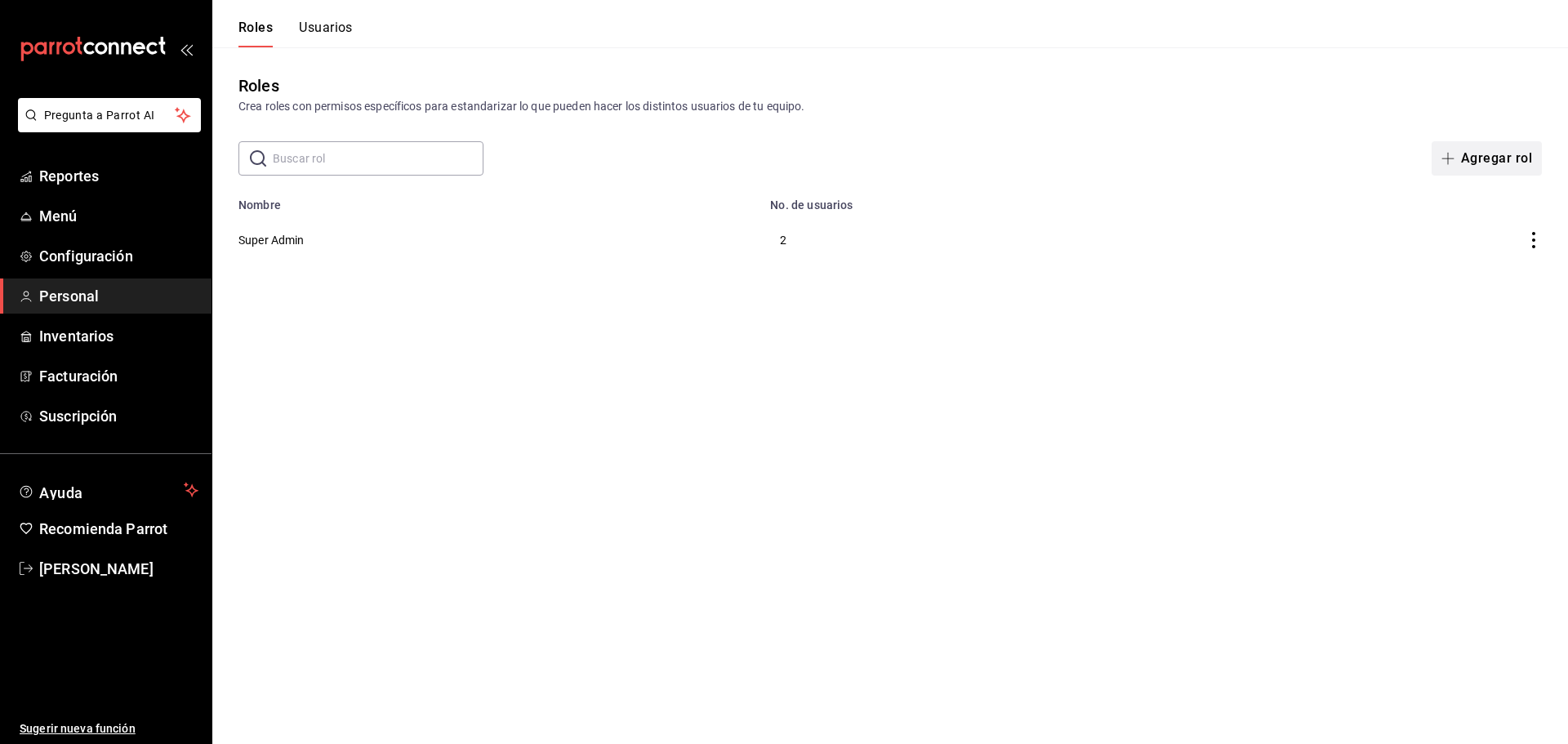
click at [1449, 156] on icon "button" at bounding box center [1448, 159] width 13 height 13
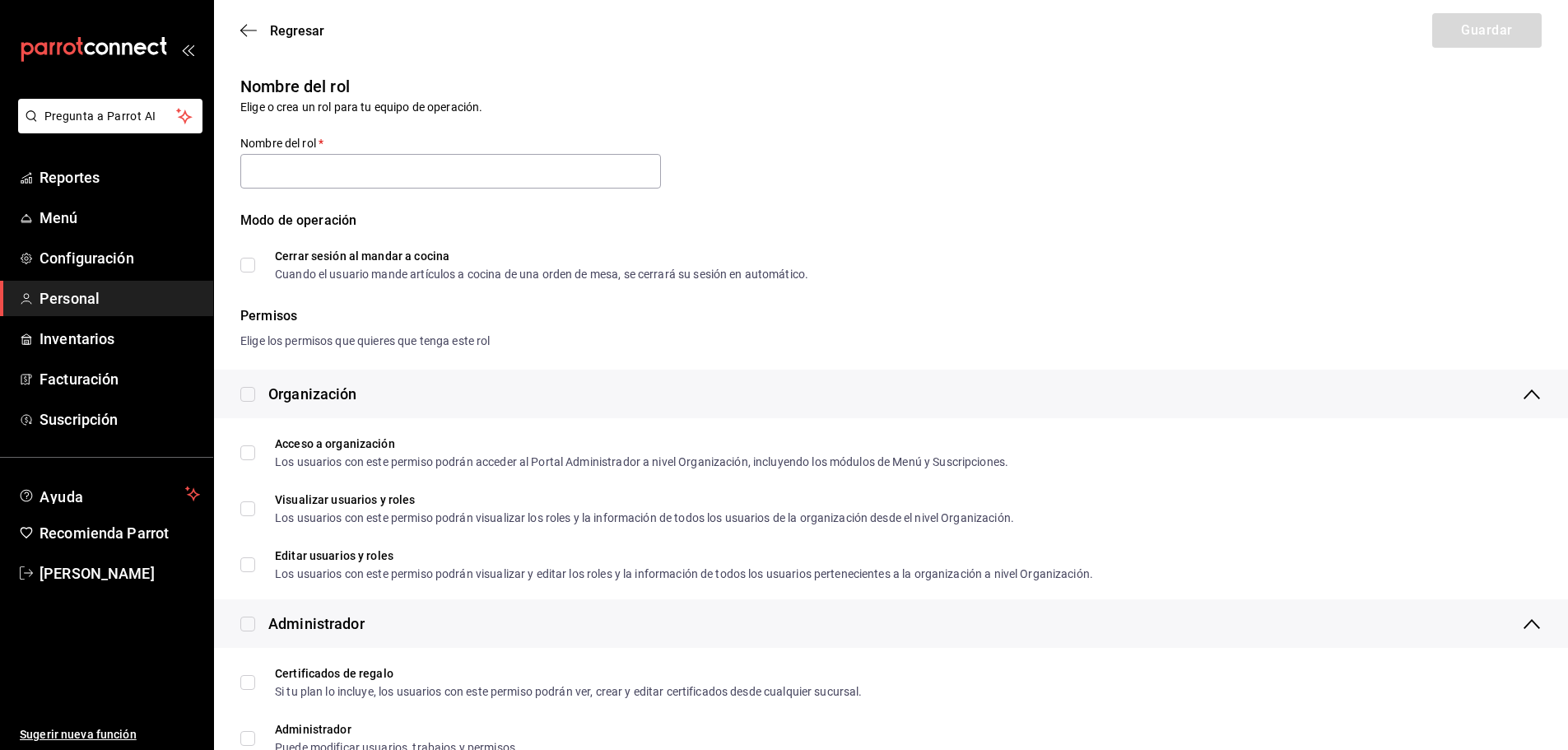
click at [515, 315] on div "Permisos" at bounding box center [891, 316] width 1301 height 20
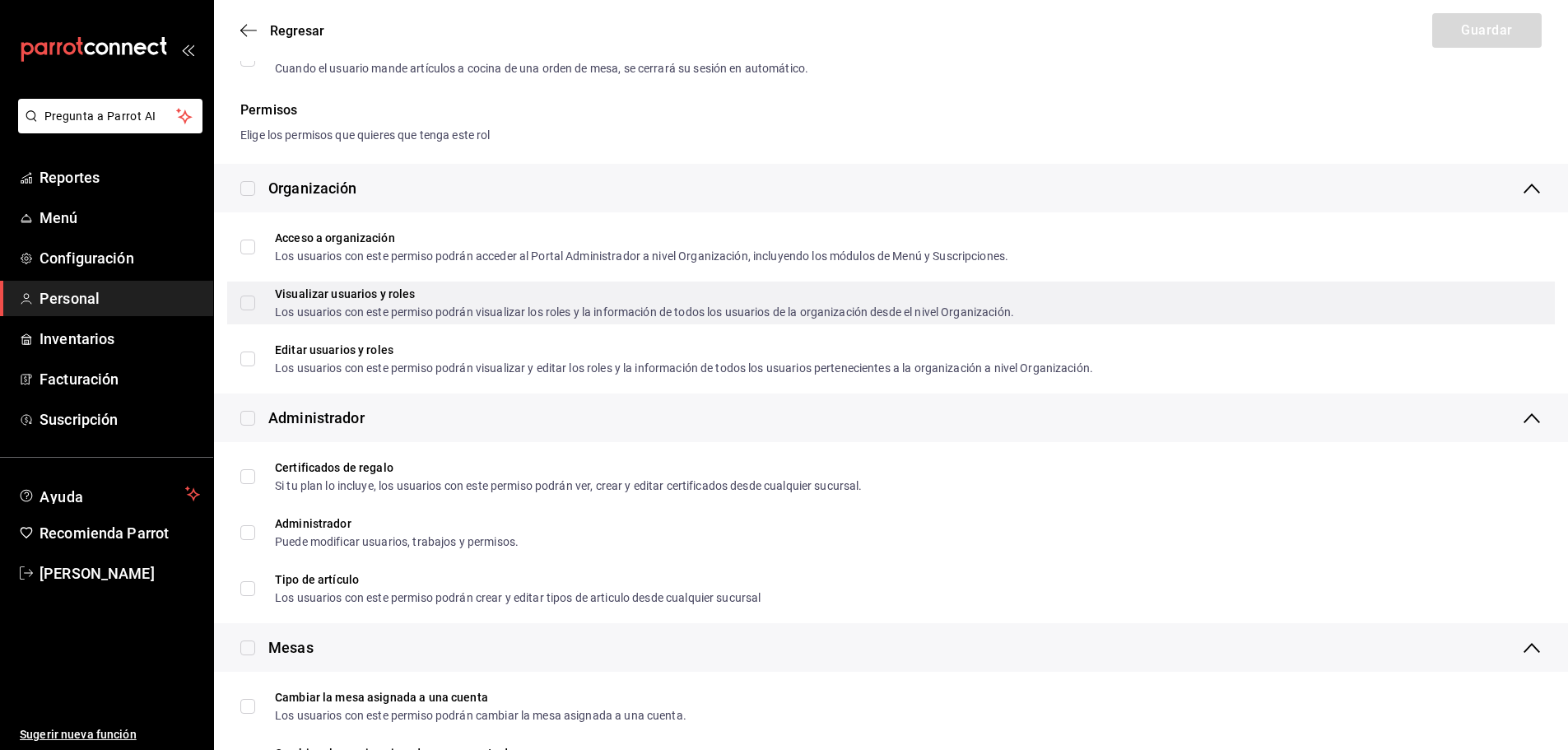
scroll to position [206, 0]
